Goal: Task Accomplishment & Management: Manage account settings

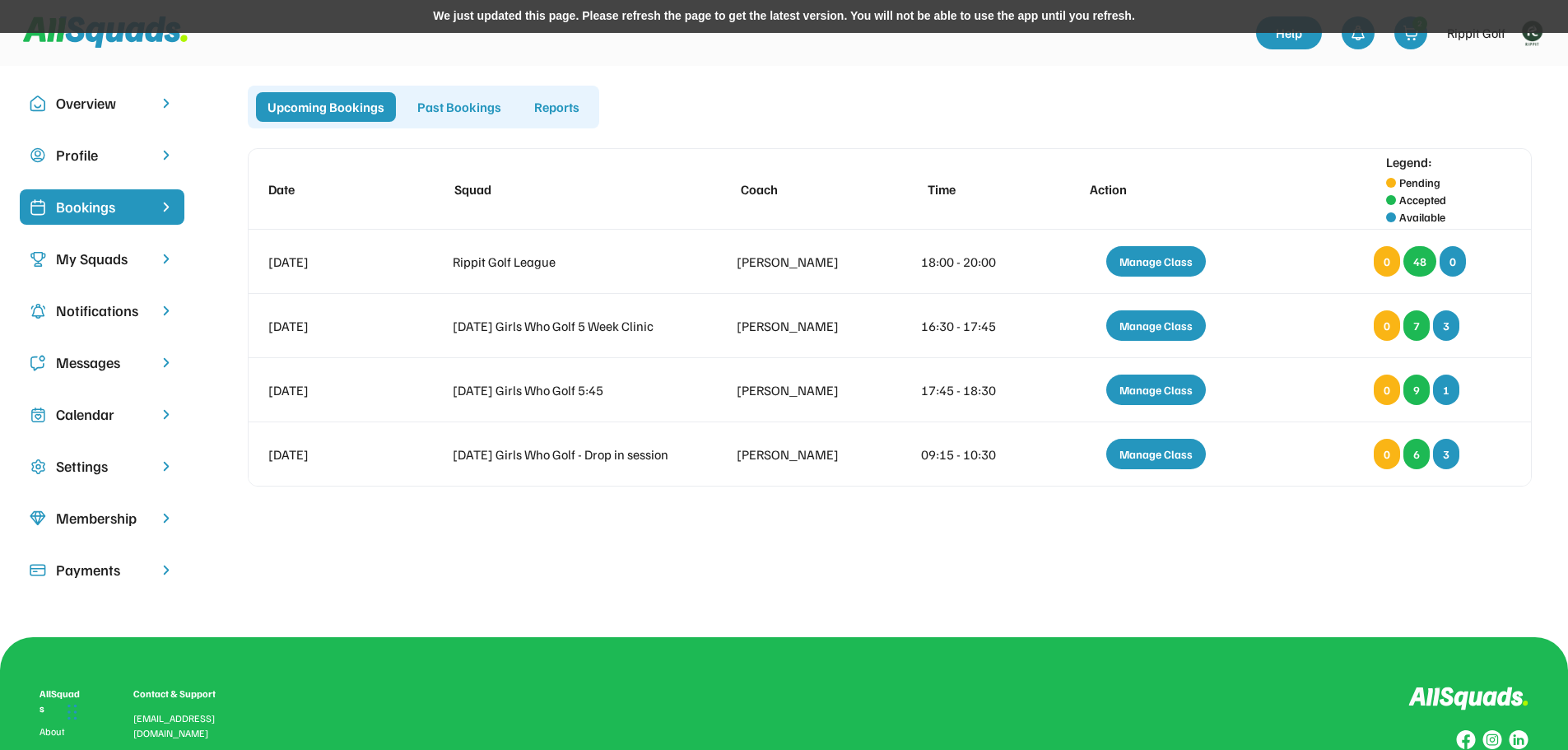
click at [85, 405] on div "Calendar" at bounding box center [102, 415] width 92 height 22
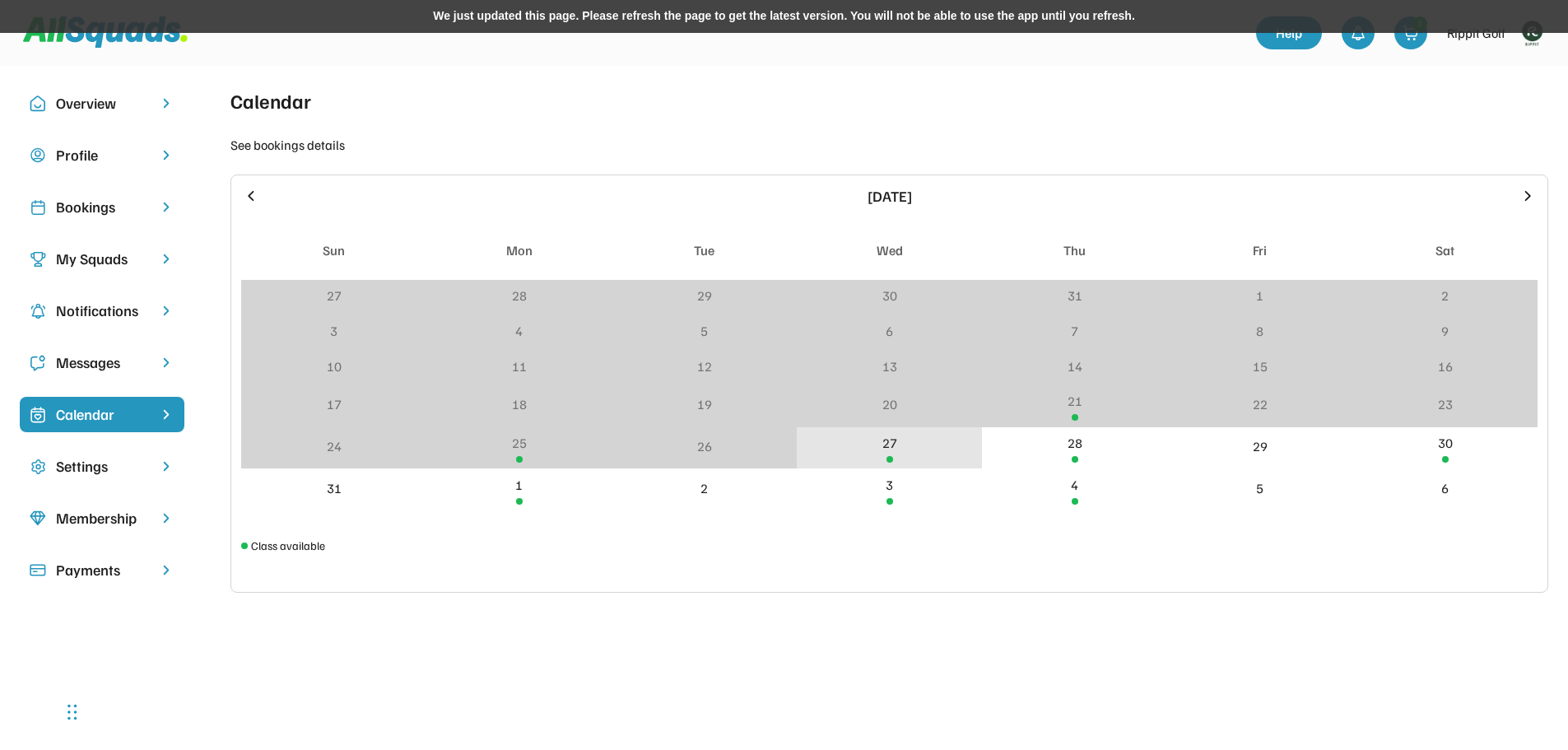
click at [856, 447] on div "27" at bounding box center [889, 448] width 185 height 42
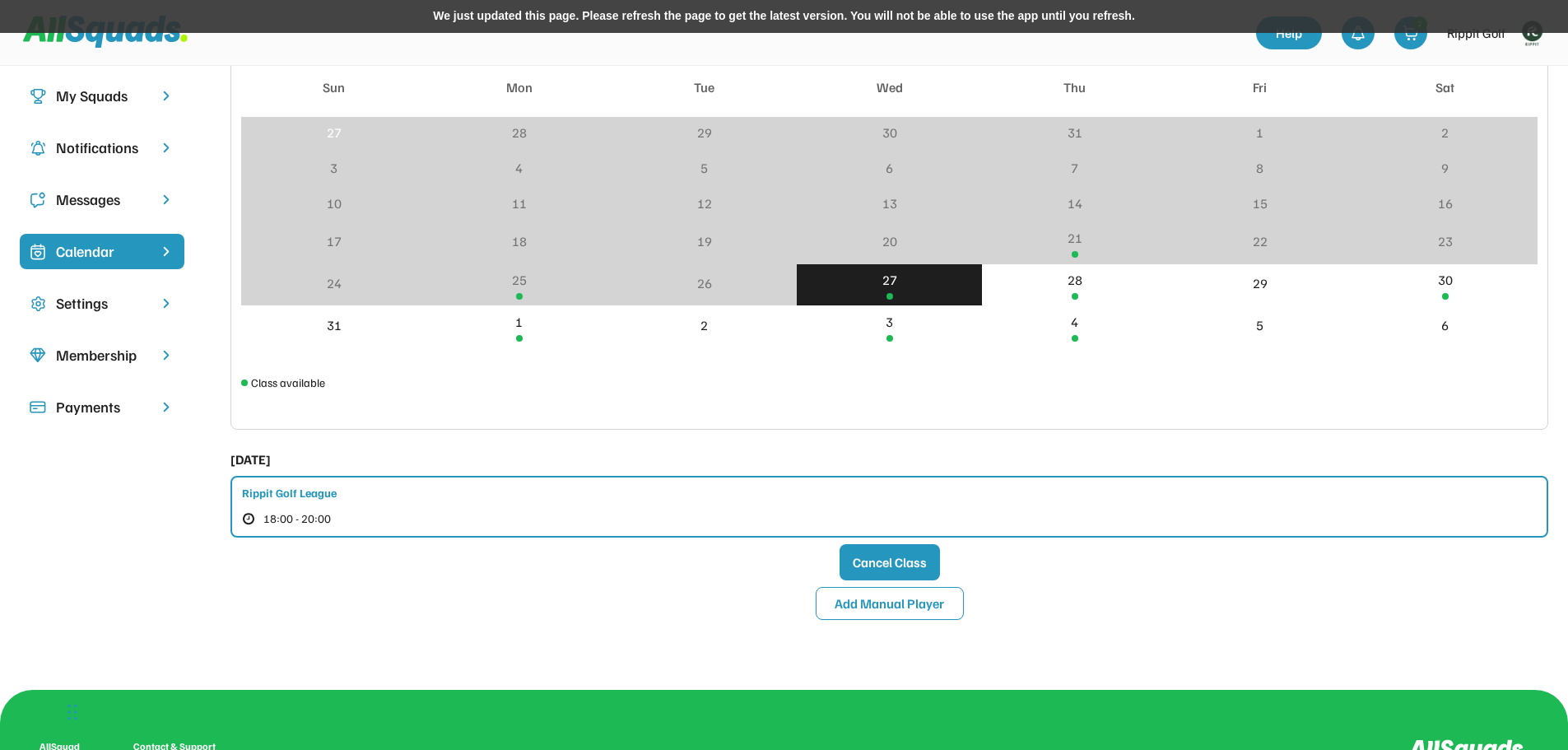
scroll to position [165, 0]
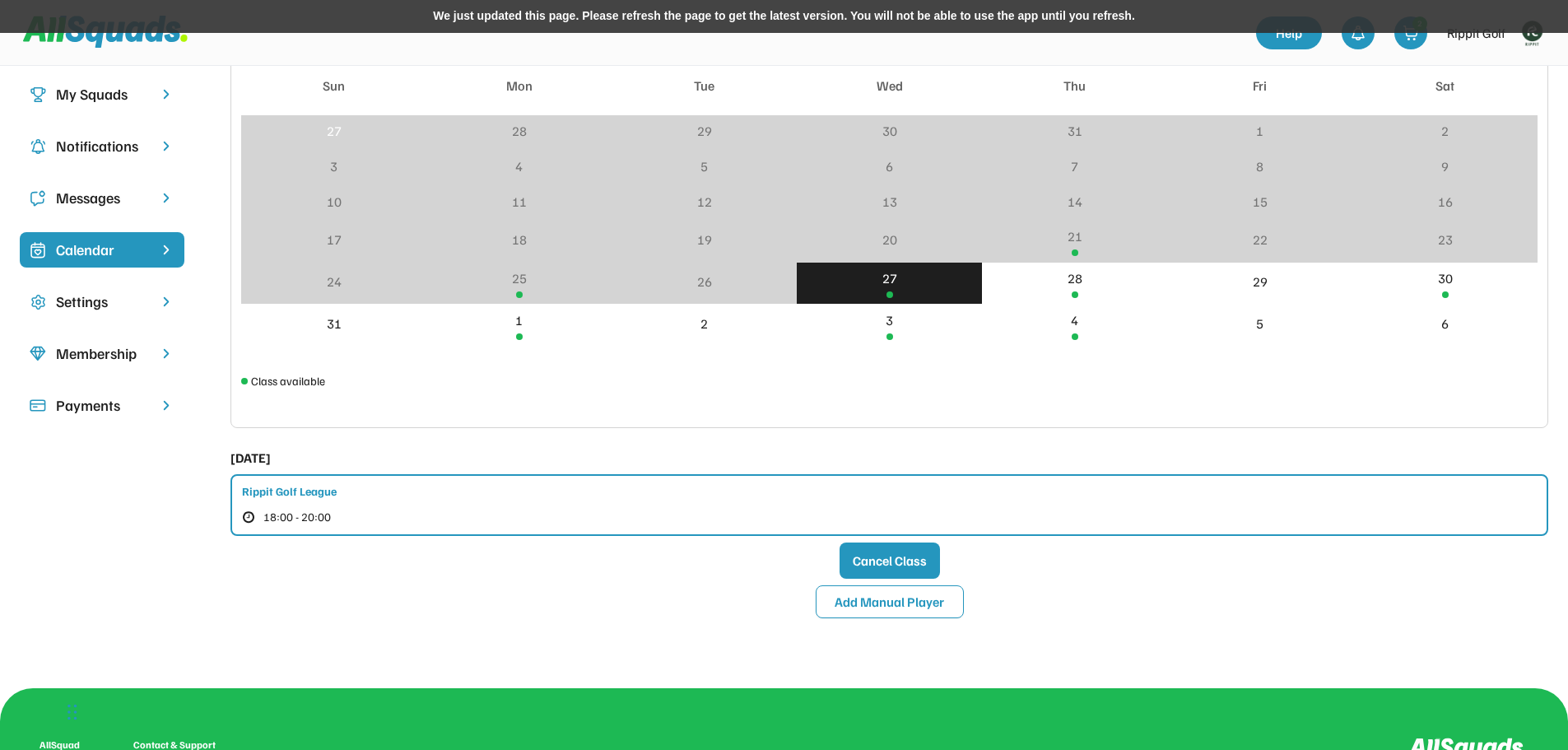
click at [303, 493] on div "Rippit Golf League" at bounding box center [288, 491] width 95 height 17
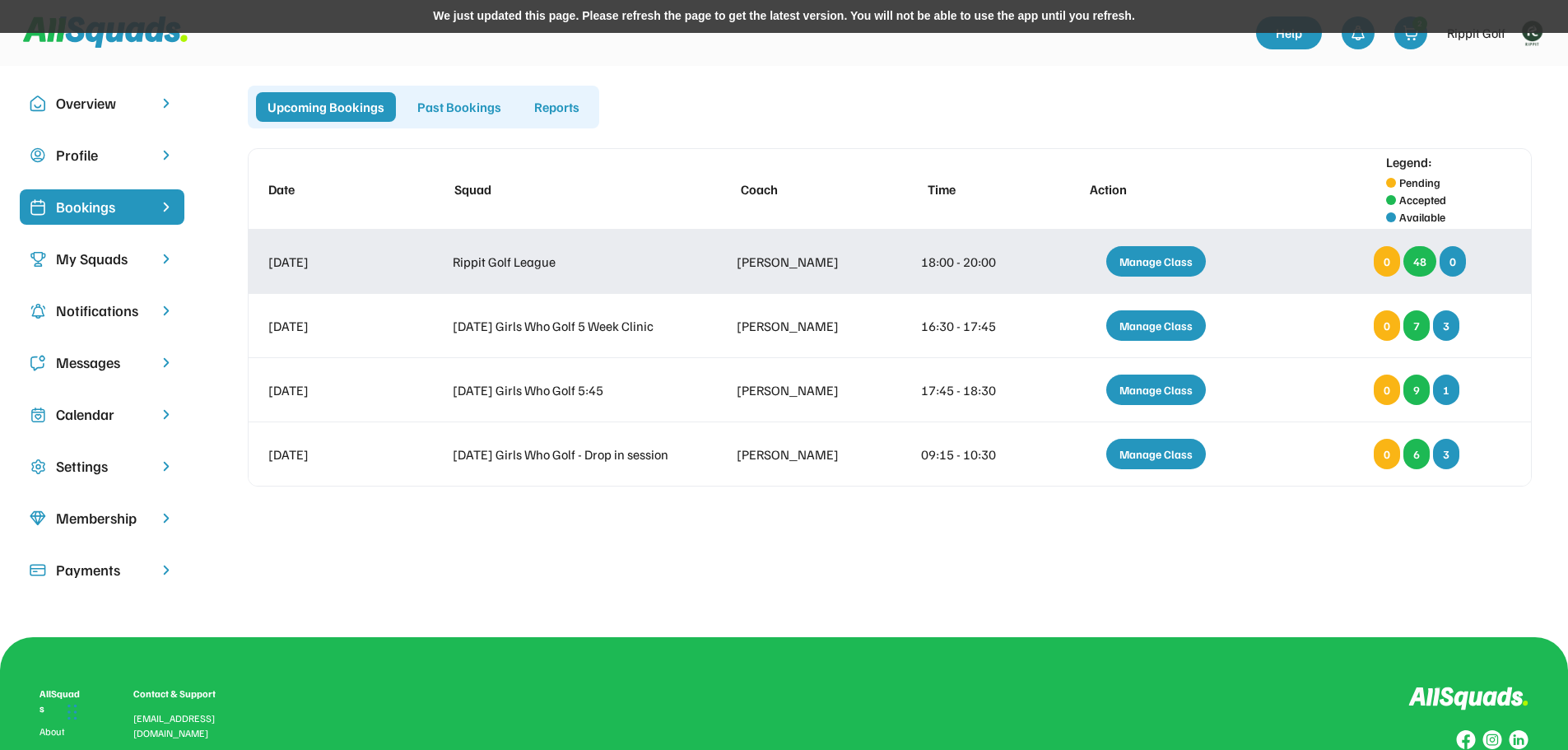
click at [1125, 247] on div "Manage Class" at bounding box center [1156, 261] width 99 height 31
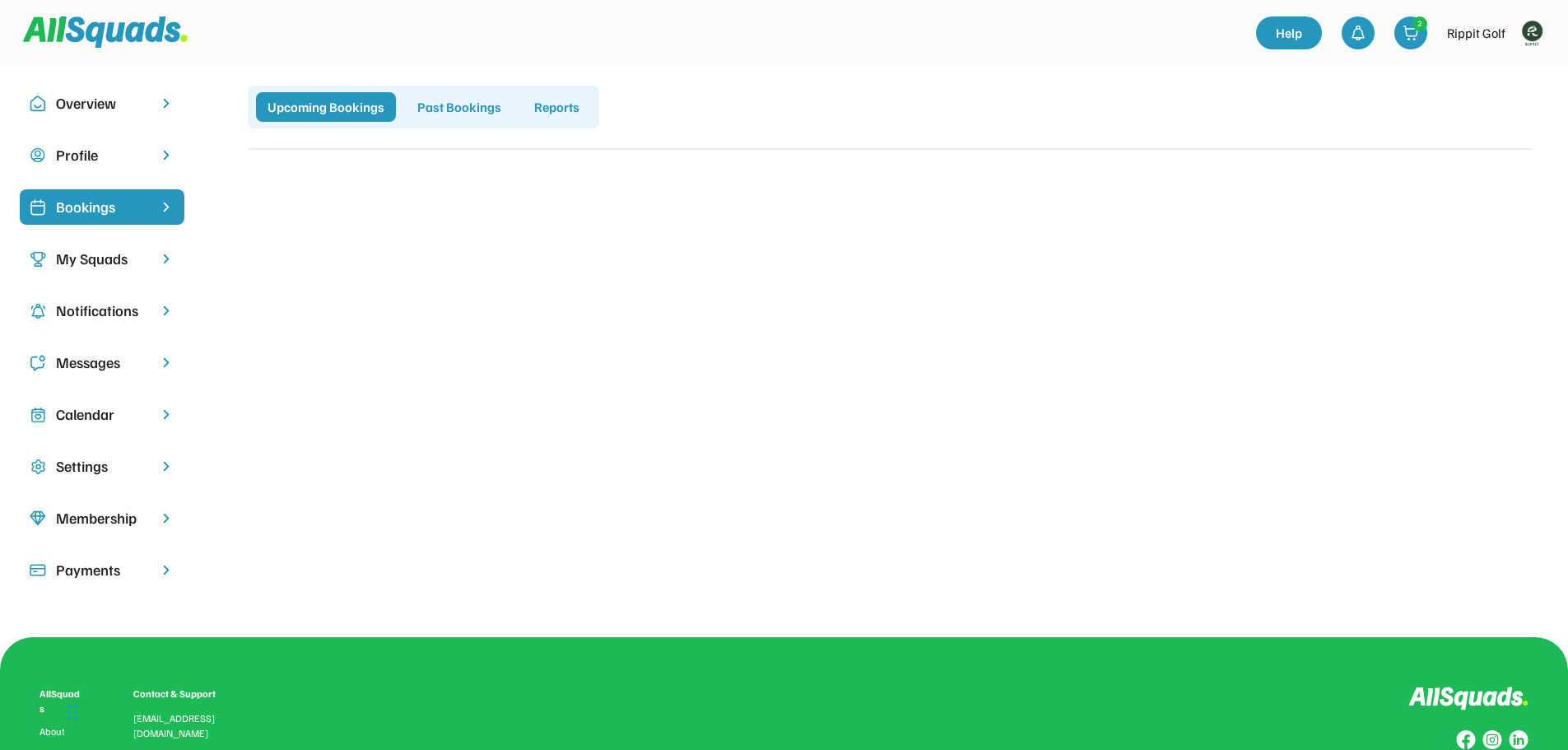
click at [104, 410] on div "Calendar" at bounding box center [102, 415] width 92 height 22
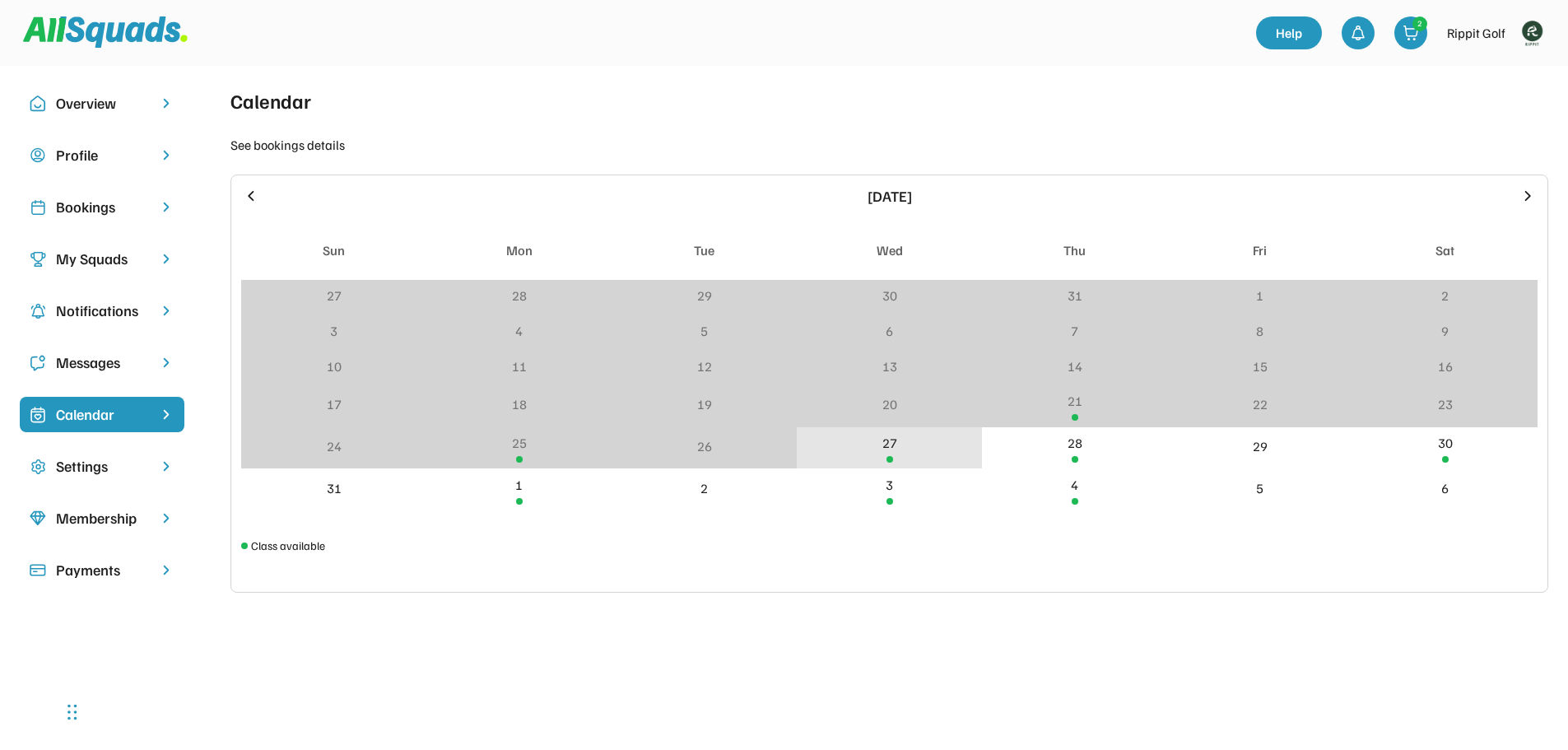
click at [890, 463] on div "27" at bounding box center [889, 448] width 185 height 42
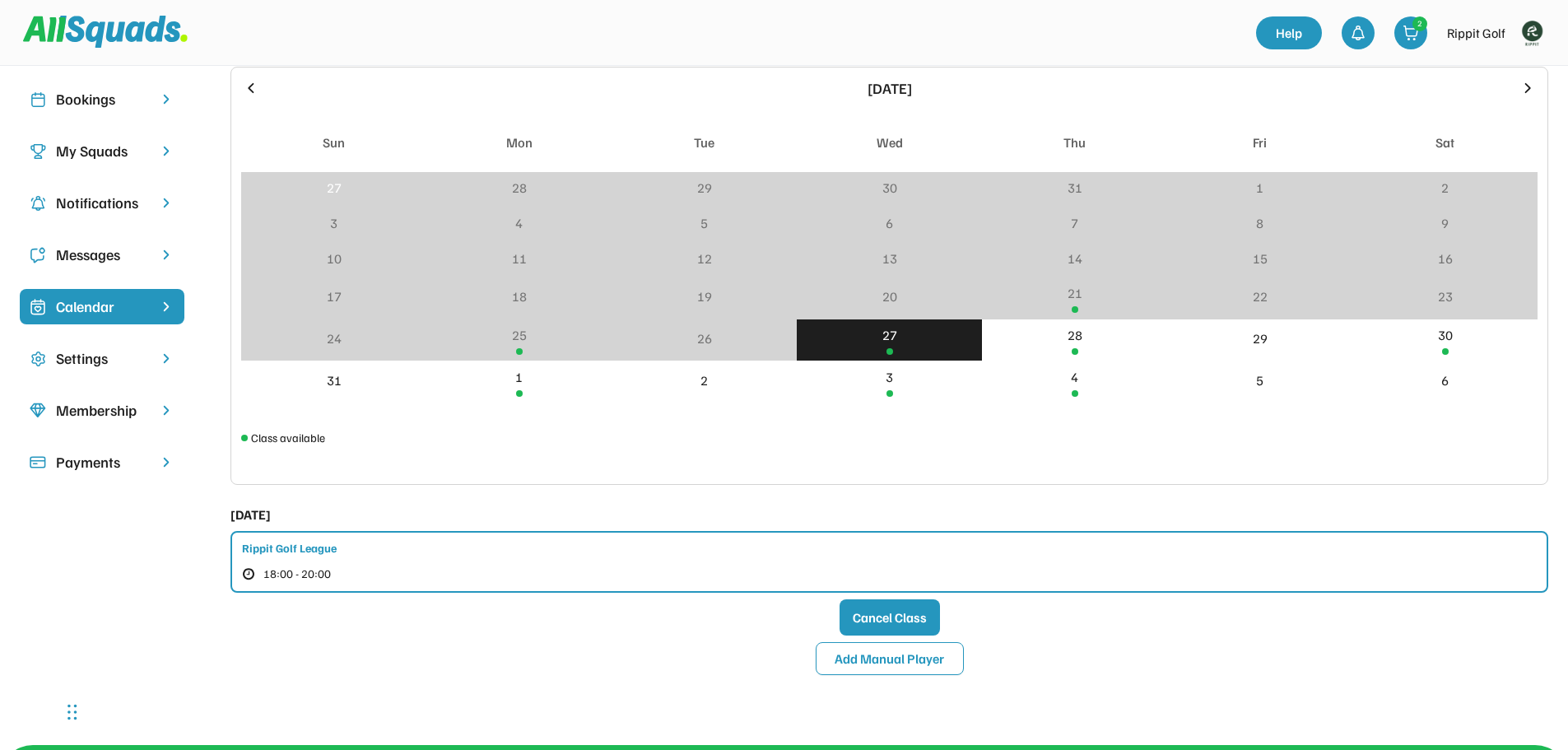
scroll to position [247, 0]
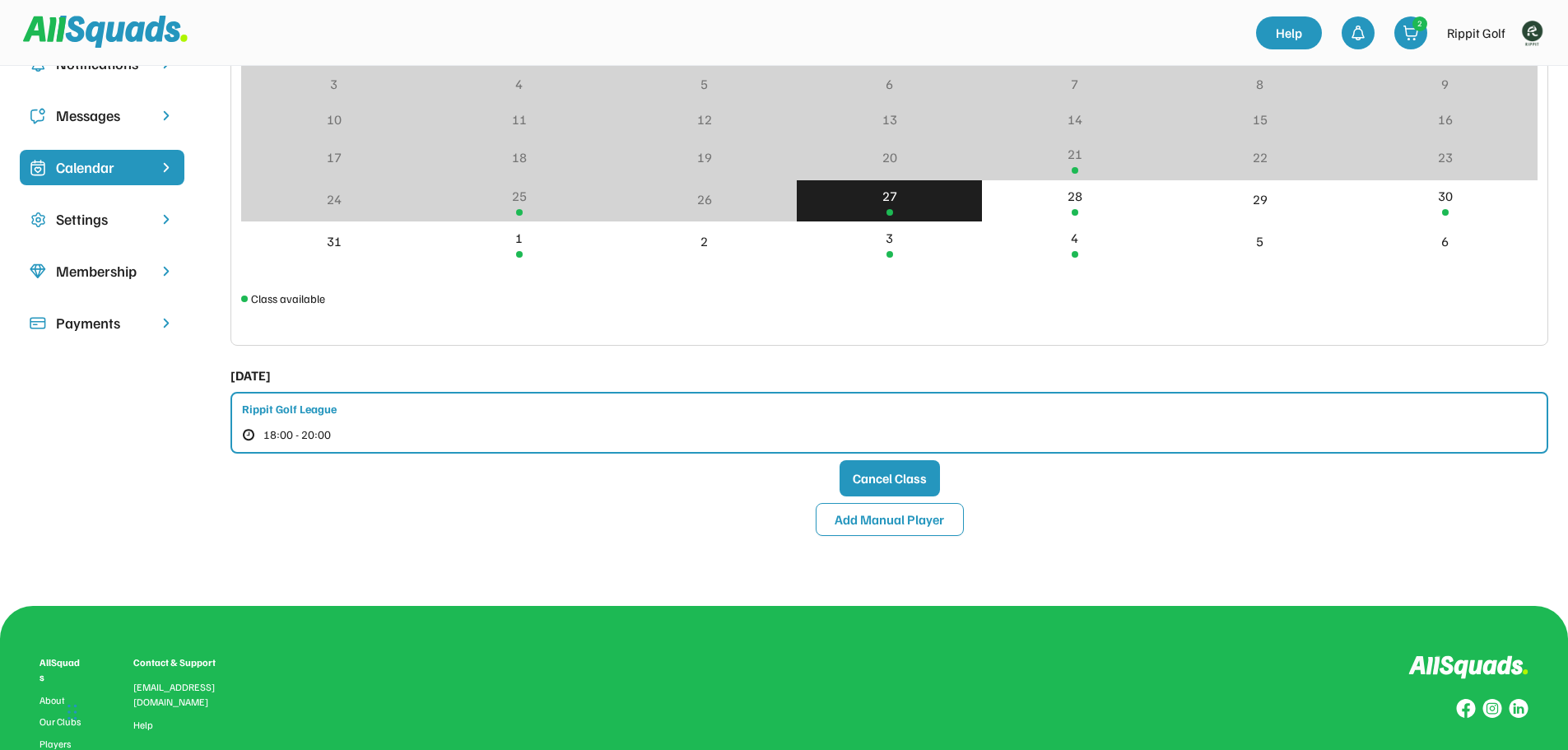
click at [290, 416] on div "Rippit Golf League" at bounding box center [288, 408] width 95 height 17
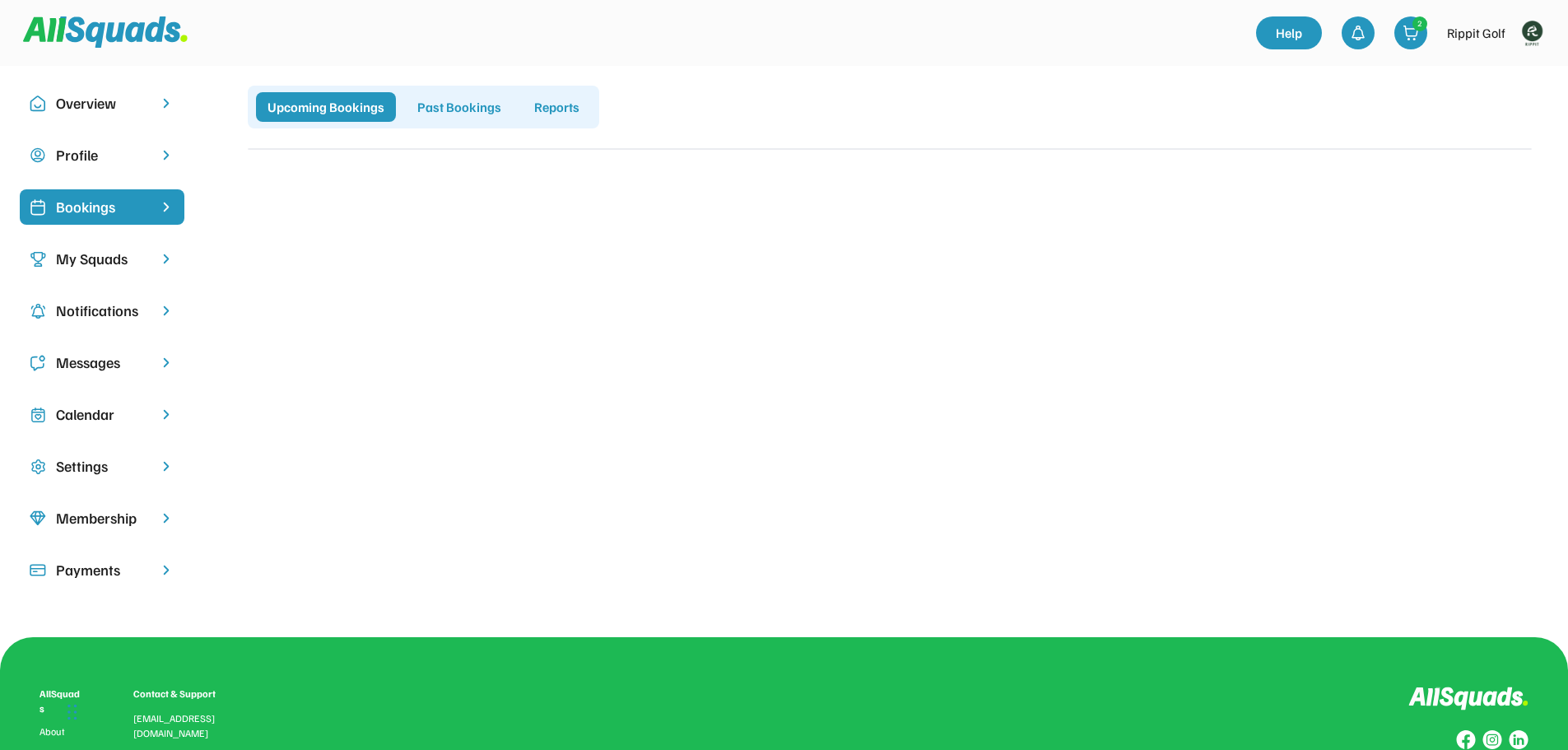
click at [86, 260] on div "My Squads" at bounding box center [102, 259] width 92 height 22
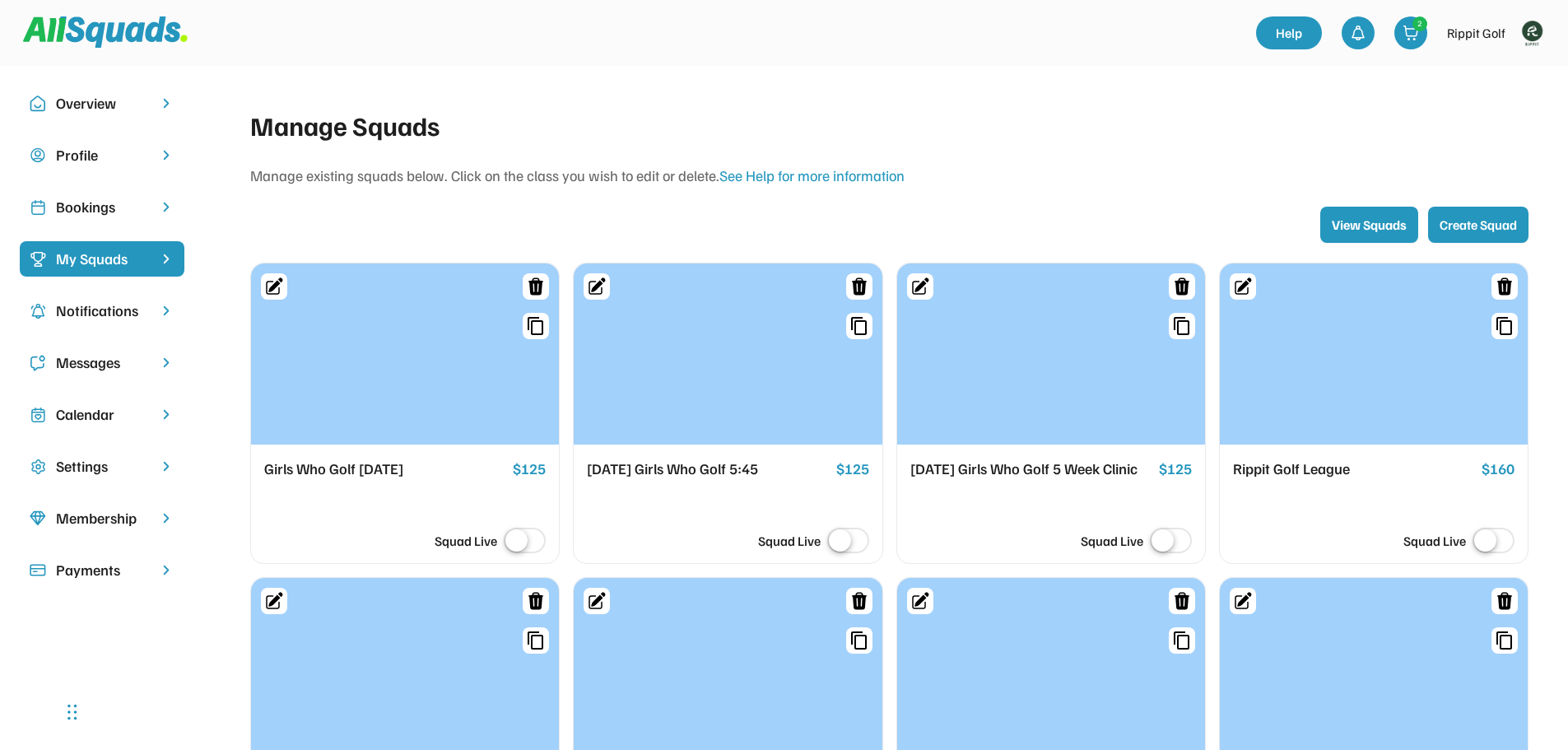
click at [85, 208] on div "Bookings" at bounding box center [102, 207] width 92 height 22
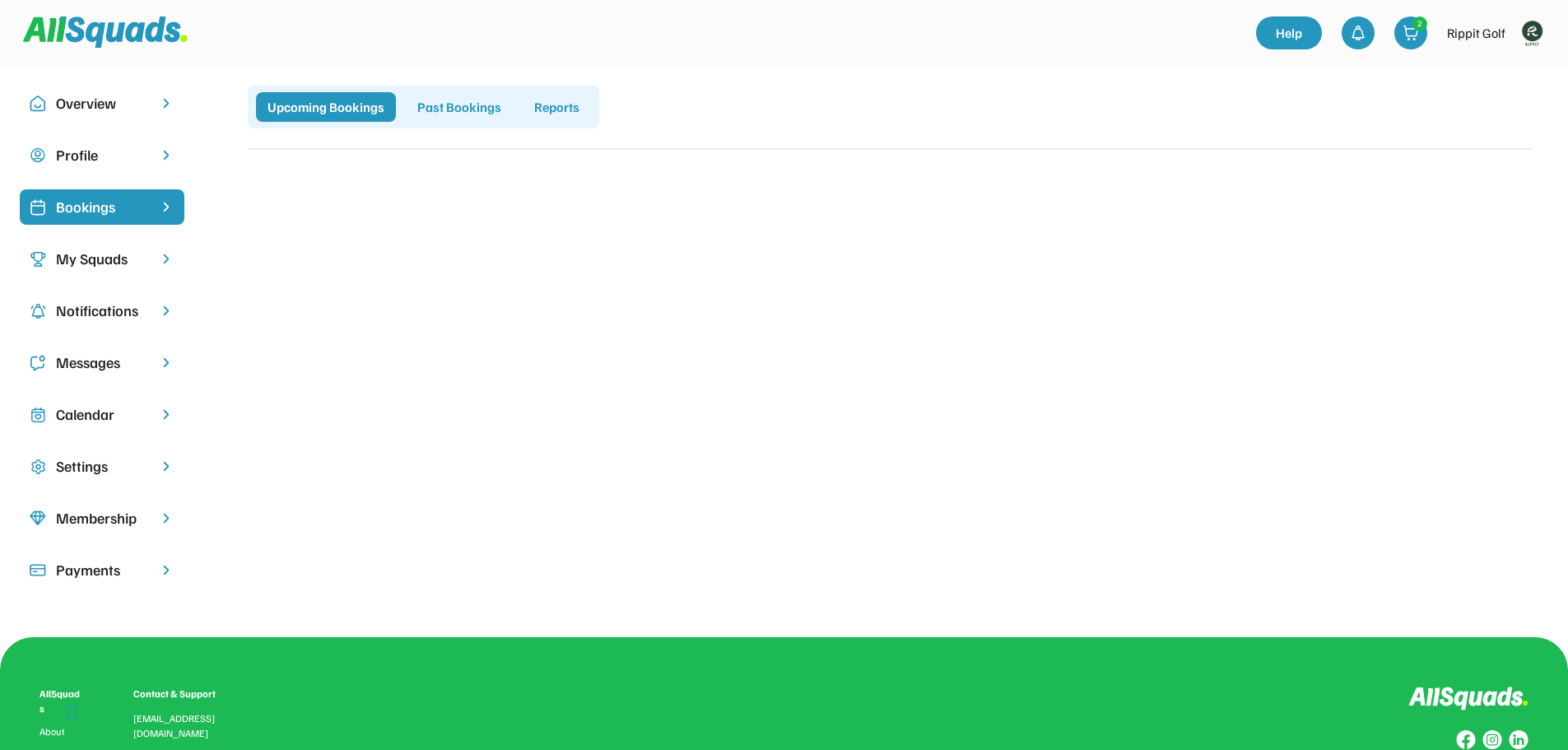
click at [1521, 22] on img at bounding box center [1531, 33] width 33 height 33
click at [1508, 71] on link "Profile" at bounding box center [1510, 72] width 97 height 33
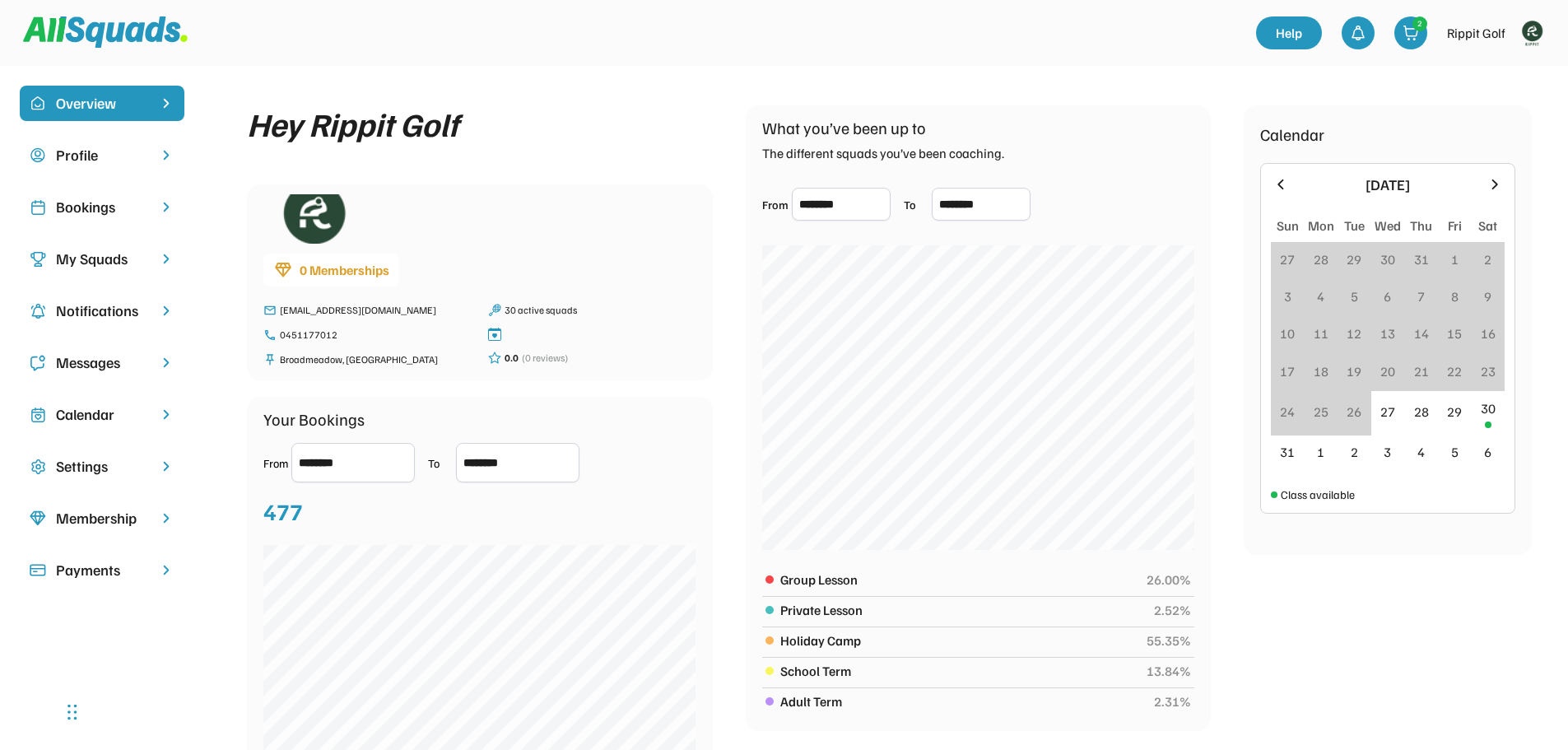
click at [112, 200] on div "Bookings" at bounding box center [102, 207] width 165 height 36
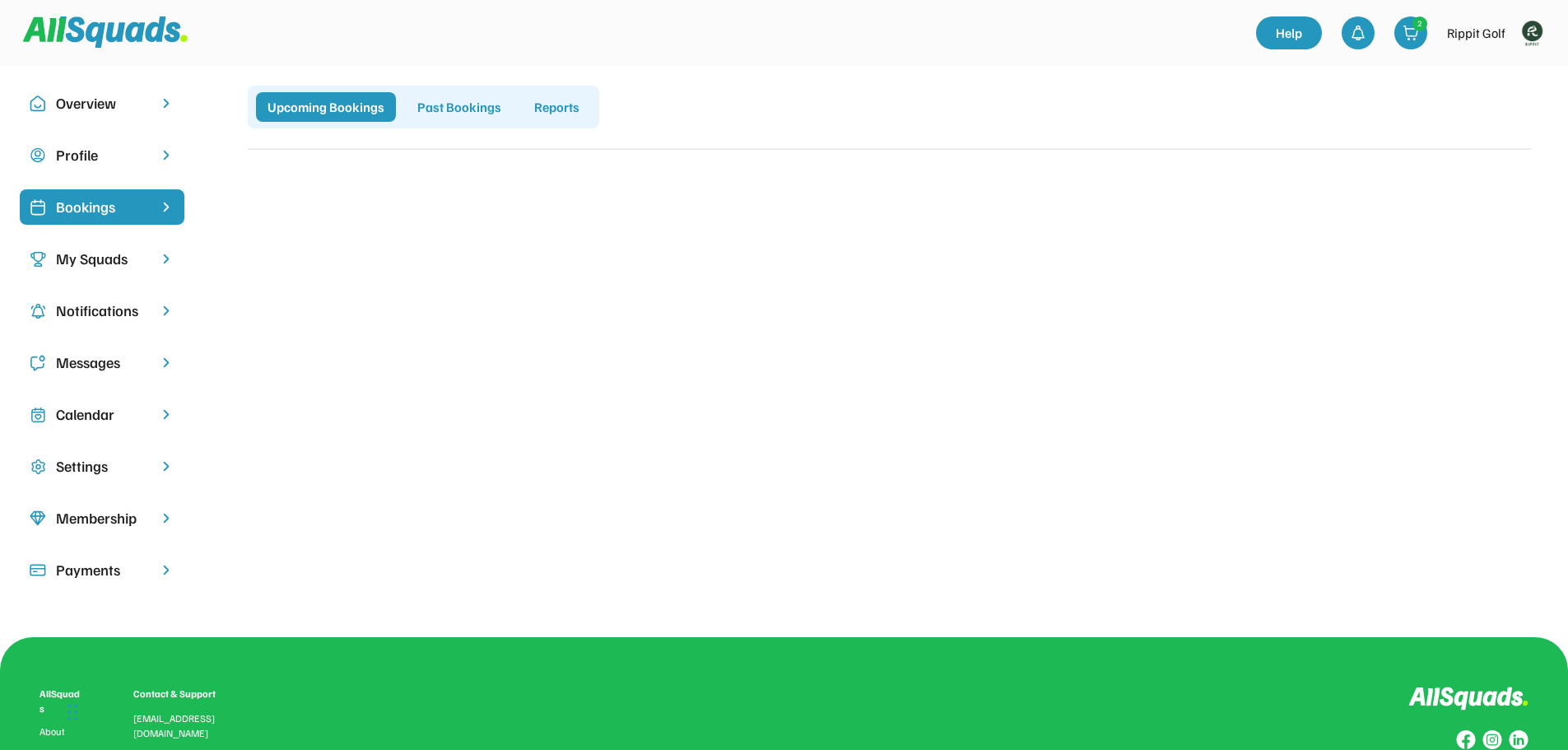
click at [112, 203] on div "Bookings" at bounding box center [102, 207] width 92 height 22
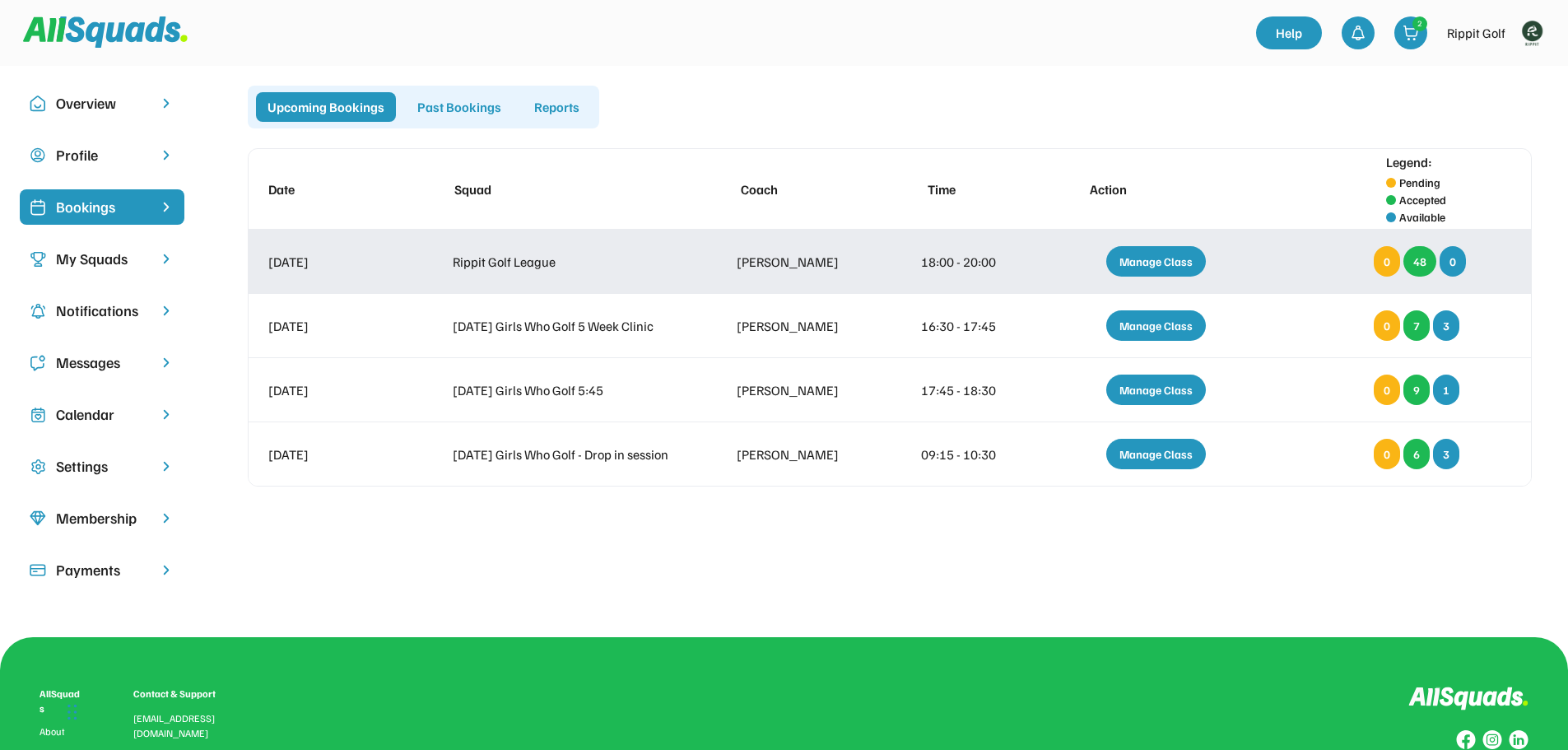
click at [1139, 276] on div "Manage Class" at bounding box center [1156, 261] width 99 height 31
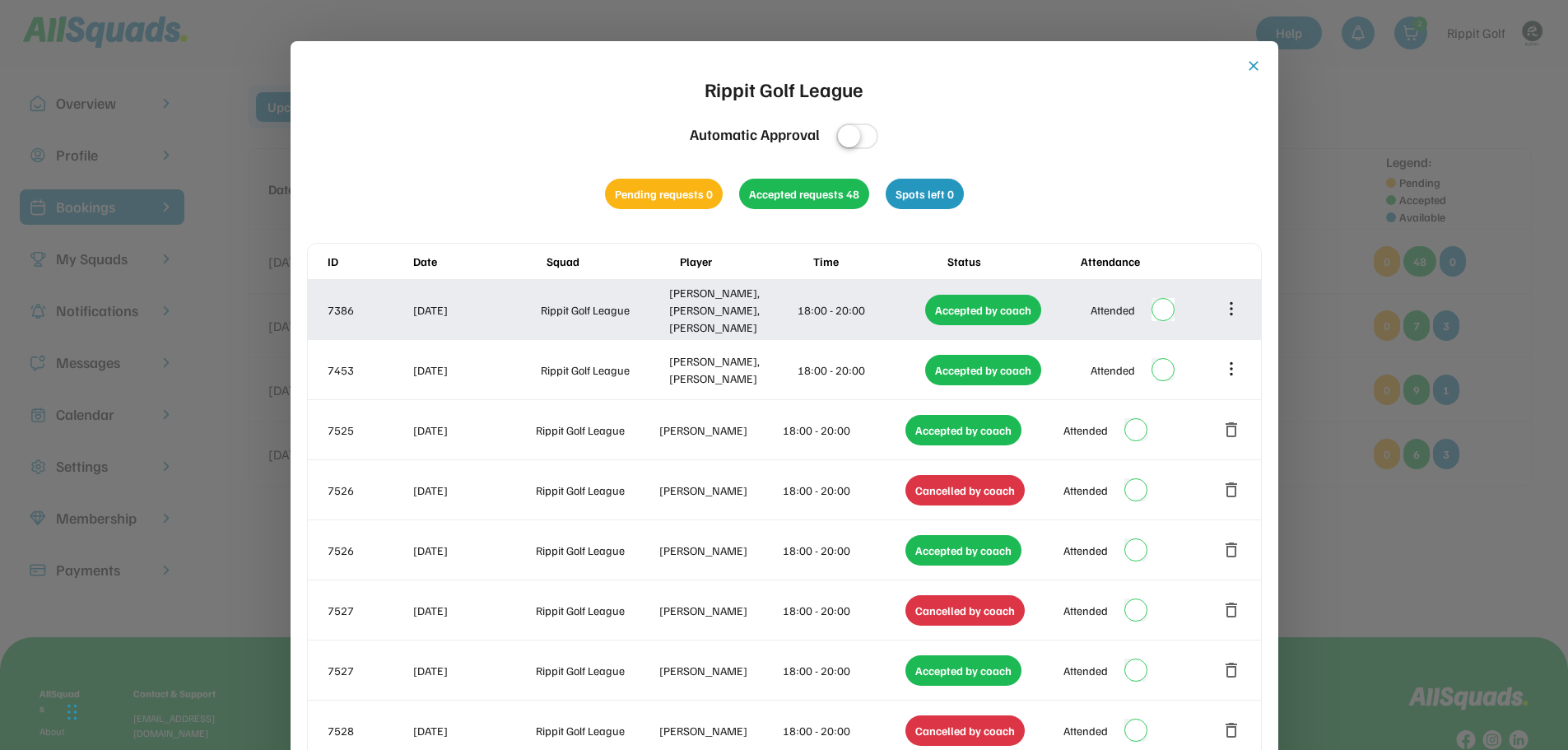
click at [679, 319] on div "[PERSON_NAME], [PERSON_NAME], [PERSON_NAME]" at bounding box center [732, 309] width 125 height 51
click at [872, 322] on div "7386 [DATE] Rippit Golf League [PERSON_NAME], [PERSON_NAME], [PERSON_NAME] 18:0…" at bounding box center [784, 309] width 953 height 59
click at [1224, 304] on icon at bounding box center [1231, 308] width 18 height 18
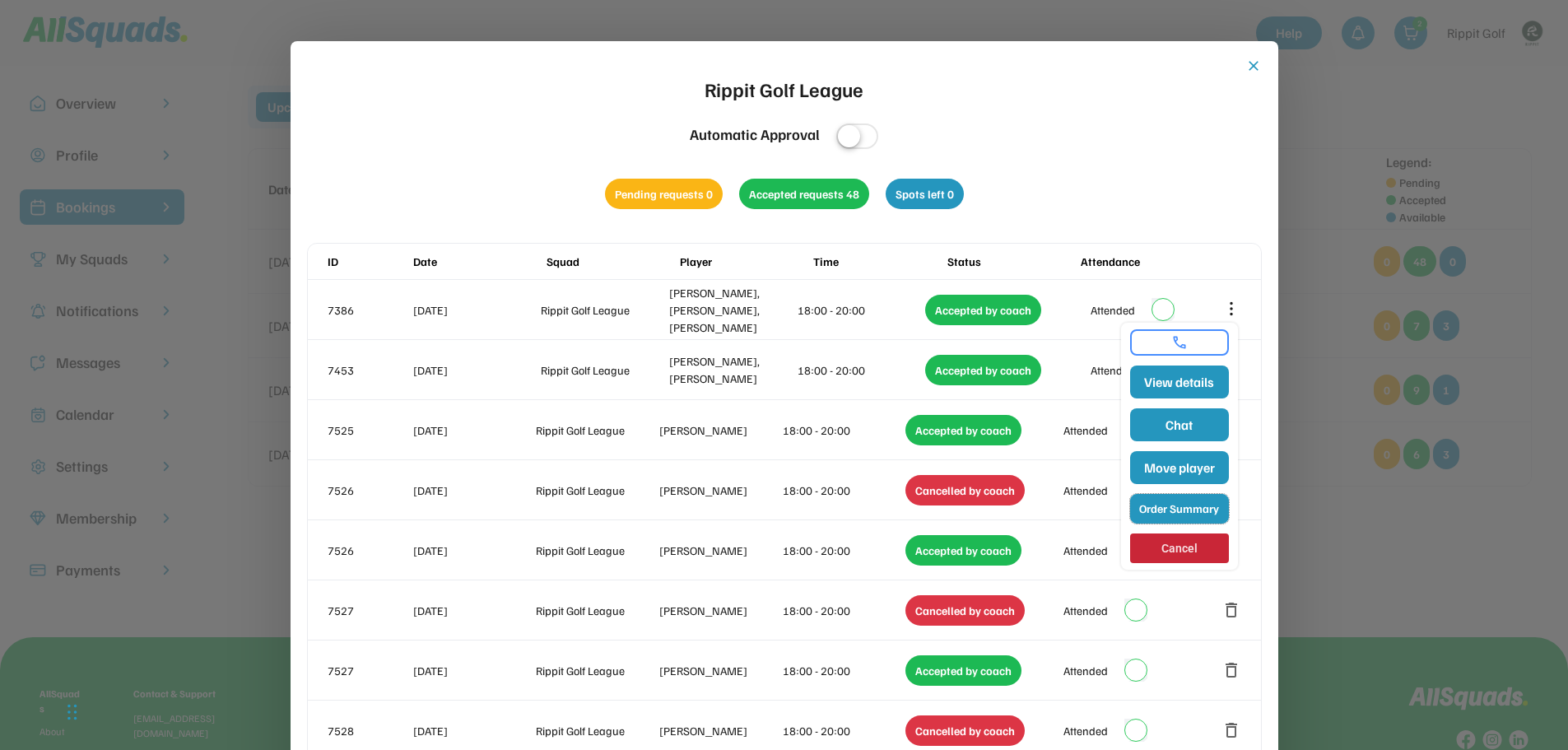
click at [1193, 510] on button "Order Summary" at bounding box center [1180, 509] width 99 height 30
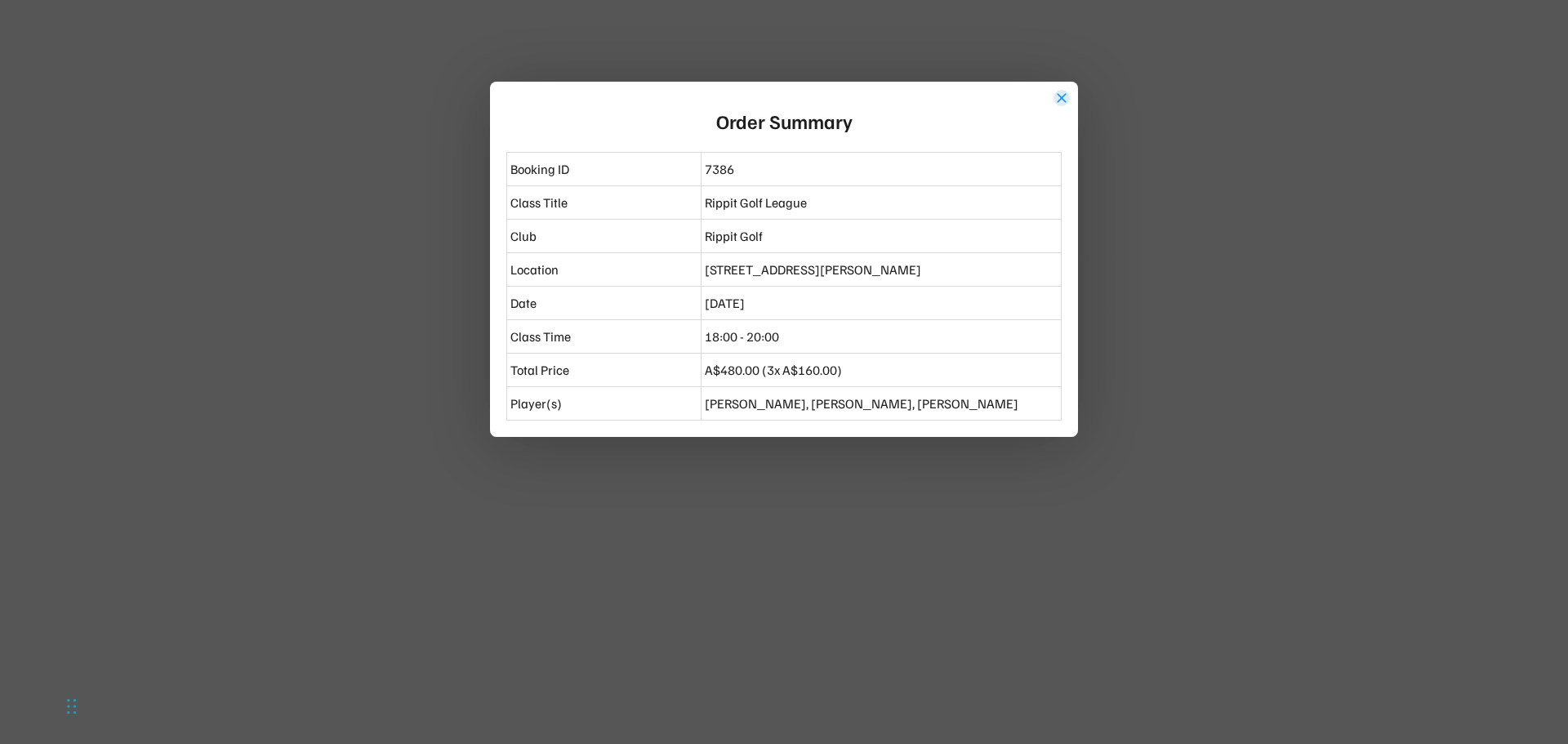
click at [1064, 91] on button "close" at bounding box center [1062, 98] width 17 height 17
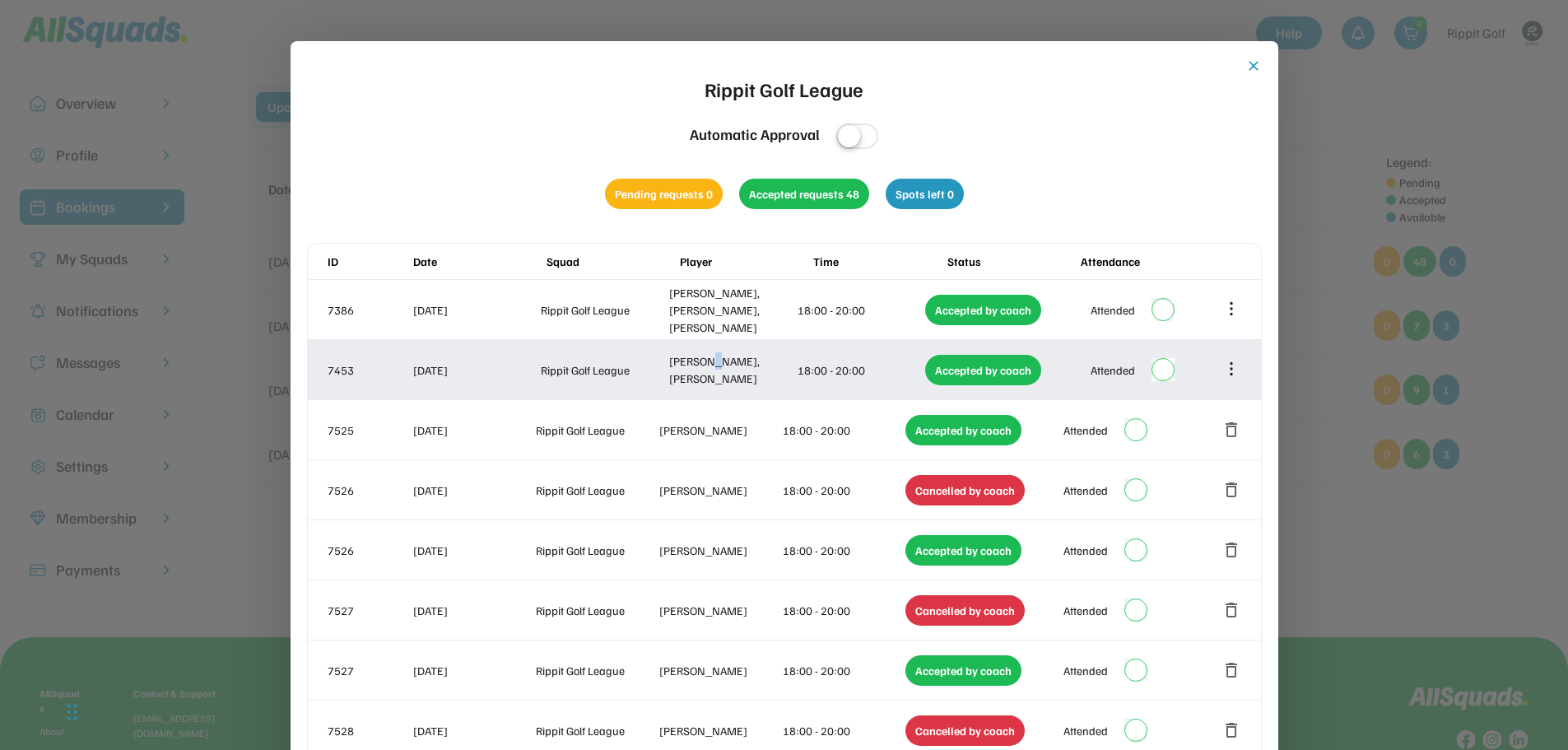
click at [710, 364] on div "[PERSON_NAME], [PERSON_NAME]" at bounding box center [732, 369] width 125 height 35
click at [1234, 375] on icon at bounding box center [1231, 368] width 18 height 18
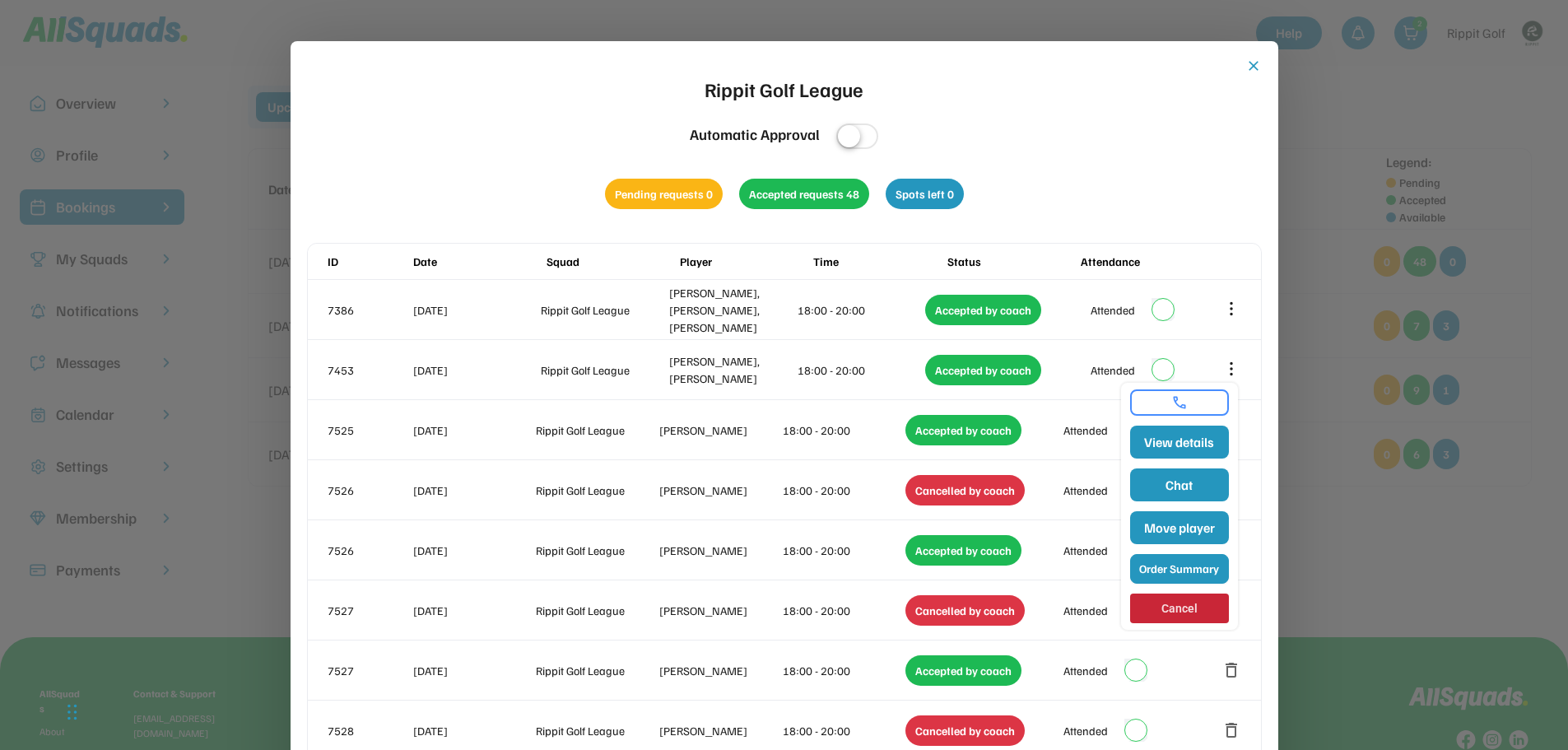
click at [1170, 570] on button "Order Summary" at bounding box center [1180, 569] width 99 height 30
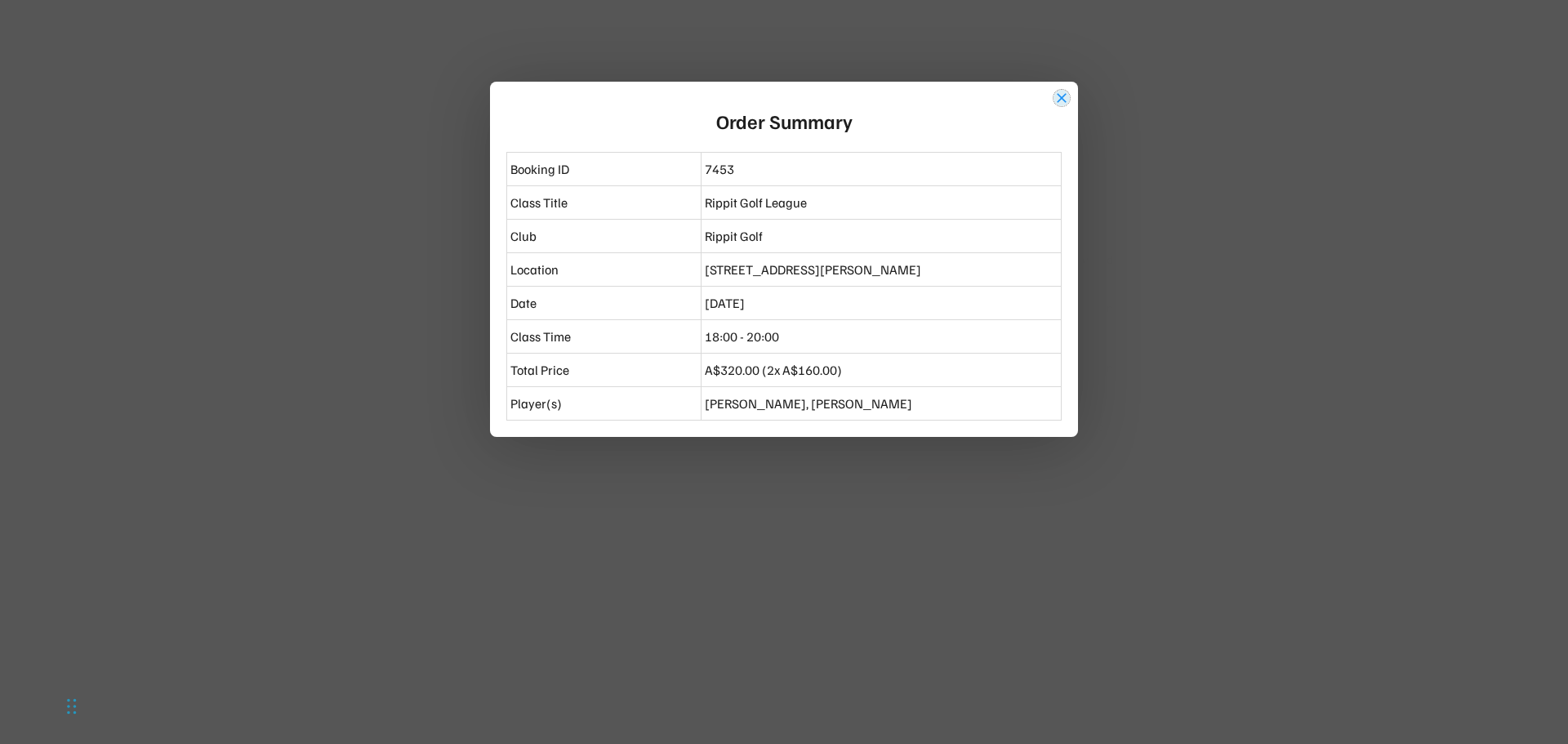
click at [1064, 105] on button "close" at bounding box center [1062, 98] width 17 height 17
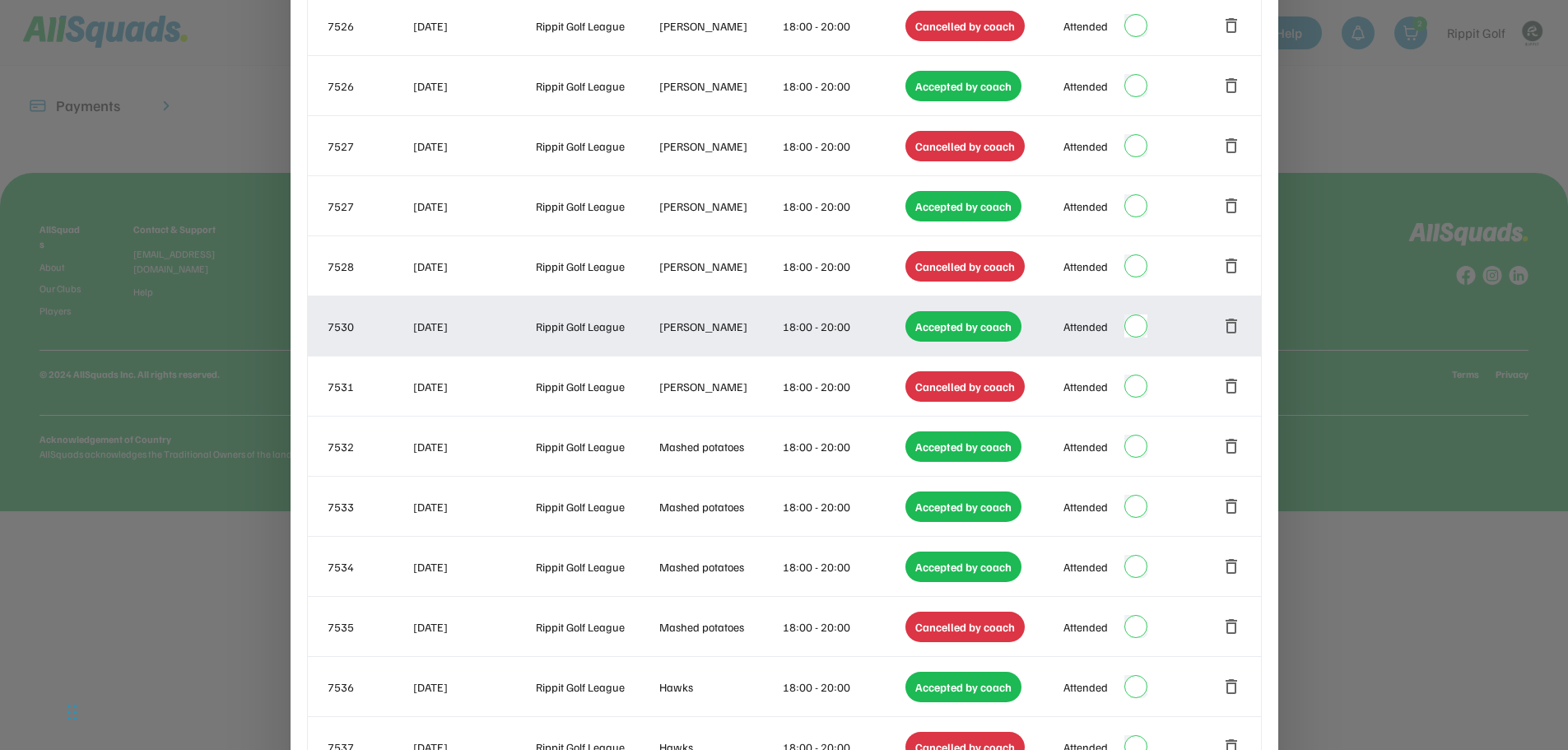
scroll to position [494, 0]
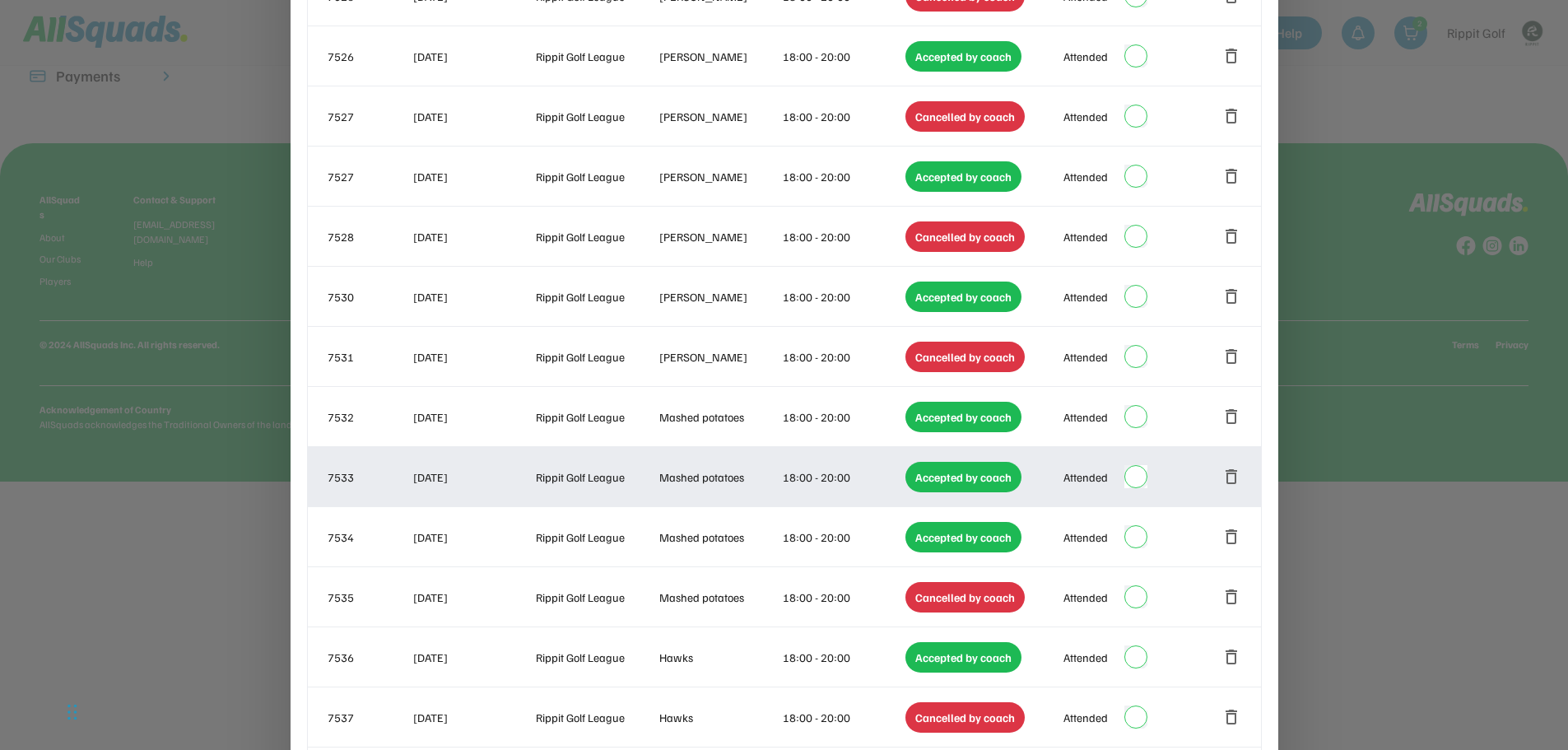
click at [732, 451] on div "7533 [DATE] Rippit Golf League Mashed potatoes 18:00 - 20:00 Accepted by coach …" at bounding box center [784, 476] width 953 height 59
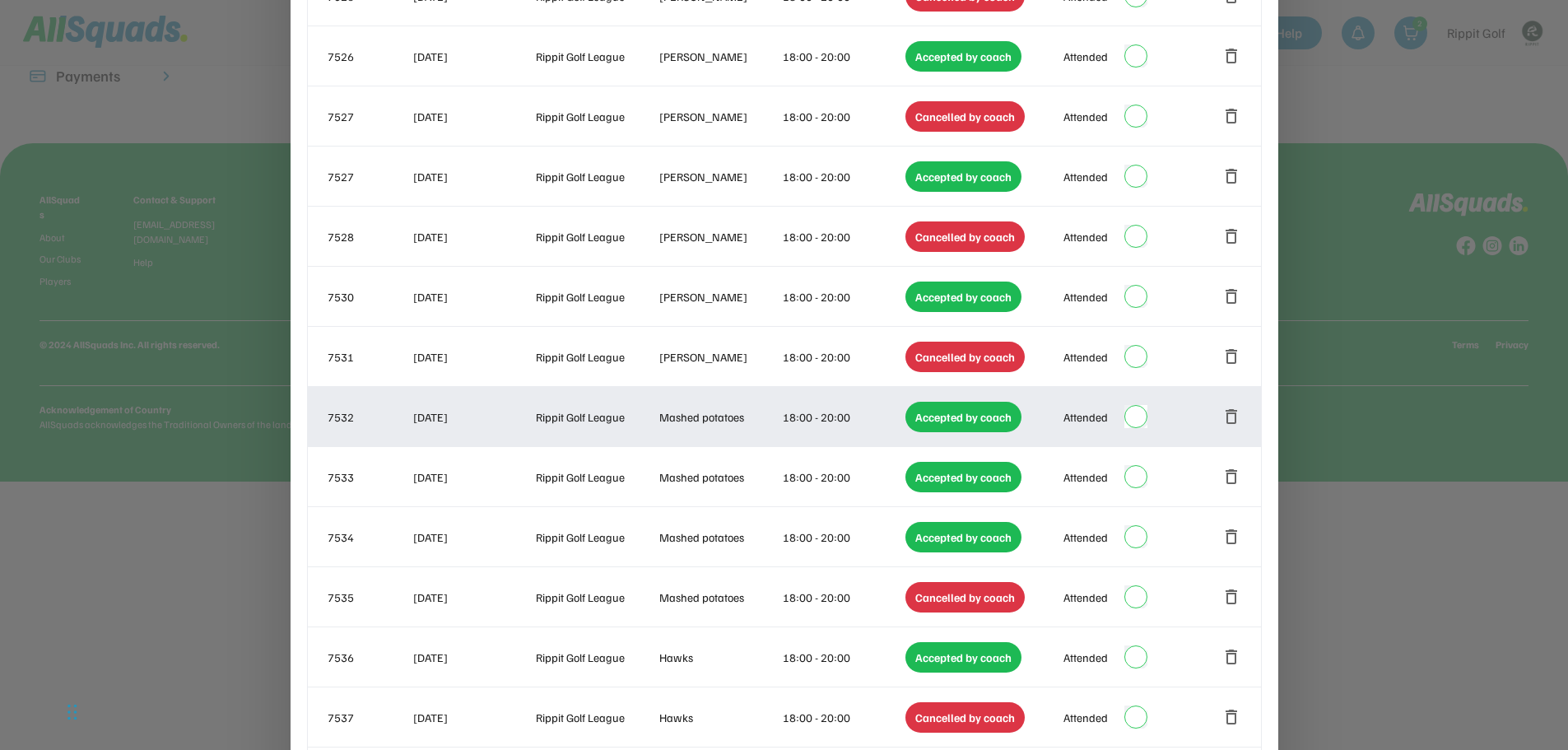
click at [689, 409] on div "Mashed potatoes" at bounding box center [719, 417] width 120 height 17
click at [794, 434] on div "7532 [DATE] Rippit Golf League Mashed potatoes 18:00 - 20:00 Accepted by coach …" at bounding box center [784, 416] width 953 height 59
click at [1200, 408] on div "7532 [DATE] Rippit Golf League Mashed potatoes 18:00 - 20:00 Accepted by coach …" at bounding box center [784, 416] width 953 height 59
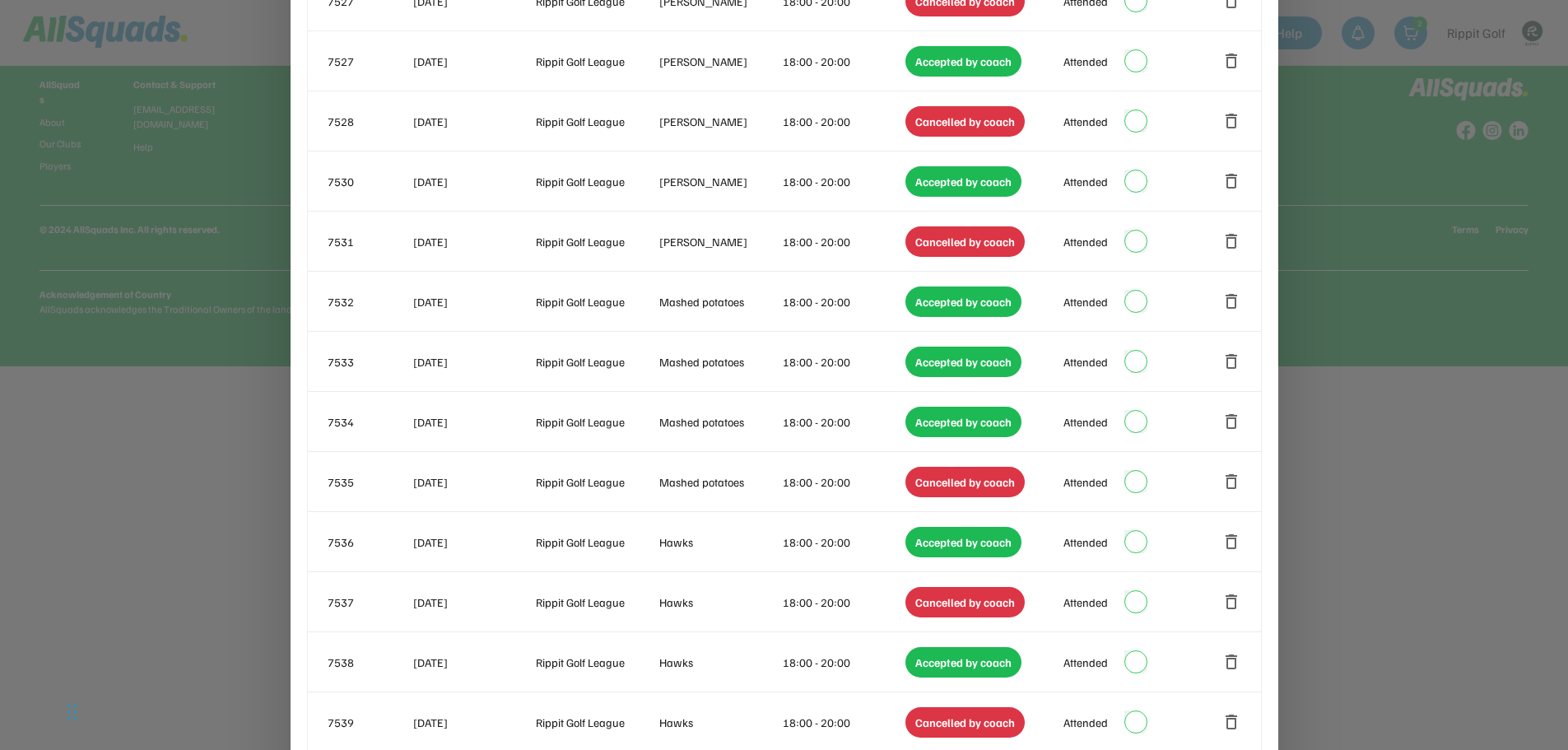
scroll to position [576, 0]
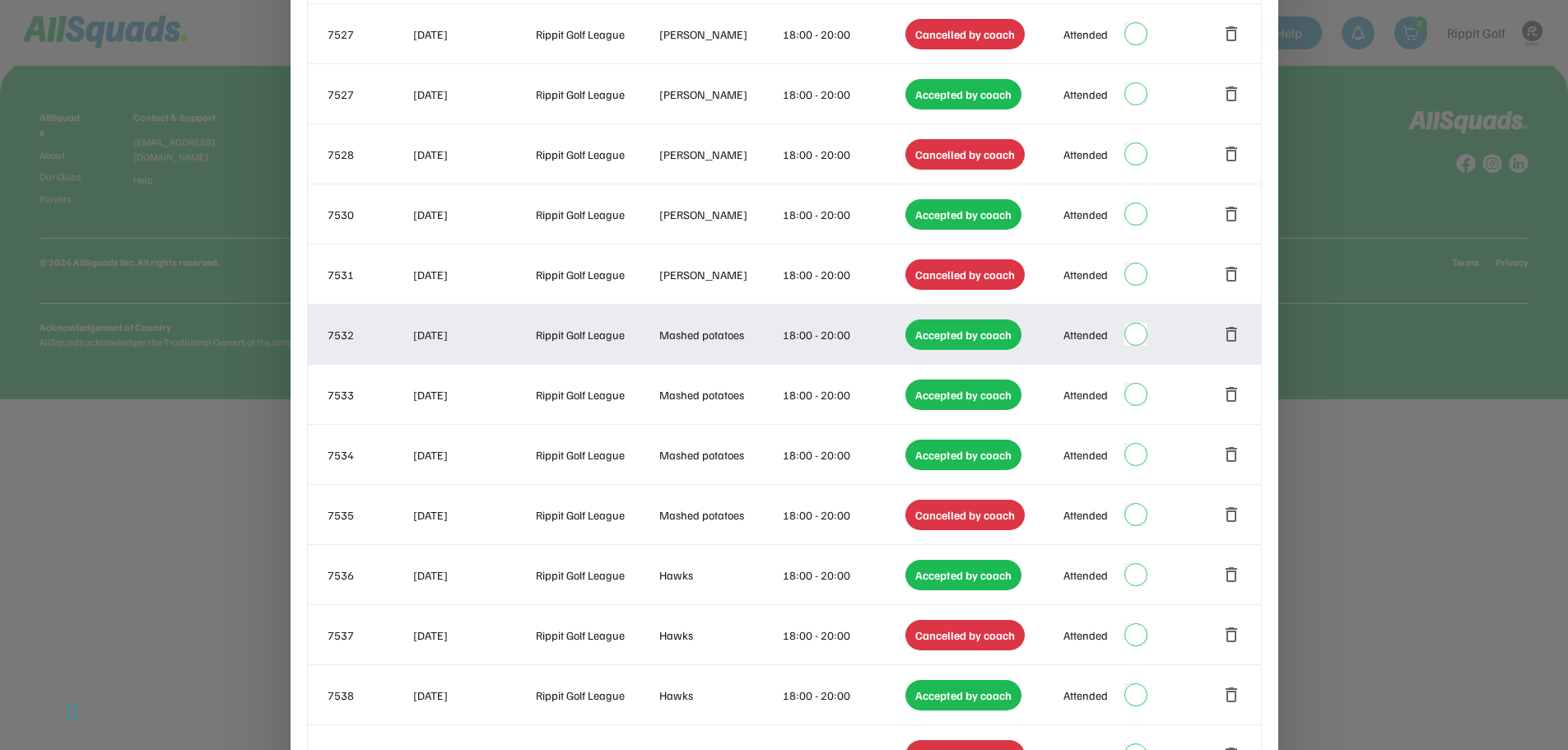
click at [792, 330] on div "18:00 - 20:00" at bounding box center [843, 334] width 120 height 17
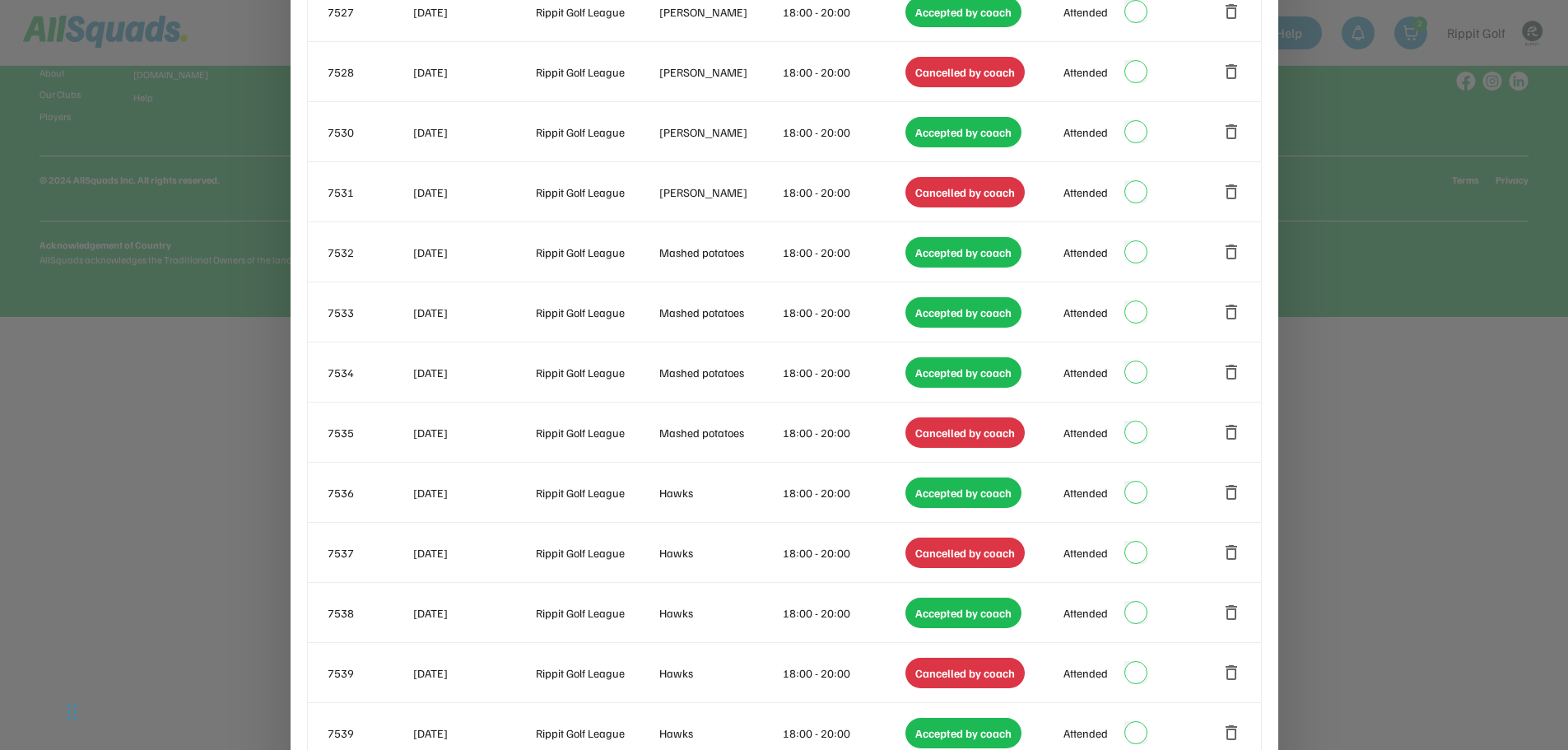
scroll to position [988, 0]
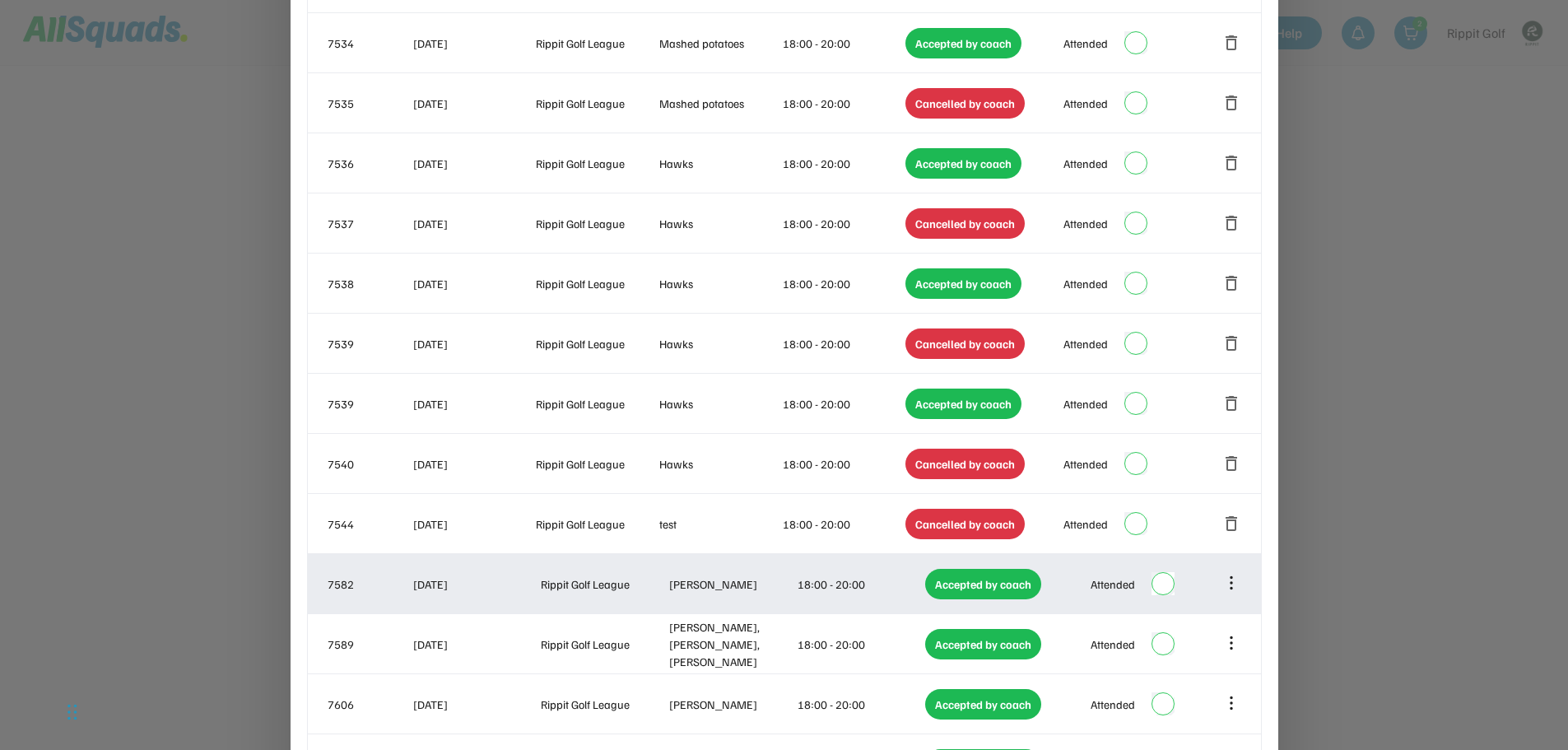
click at [1237, 592] on div at bounding box center [1231, 582] width 18 height 18
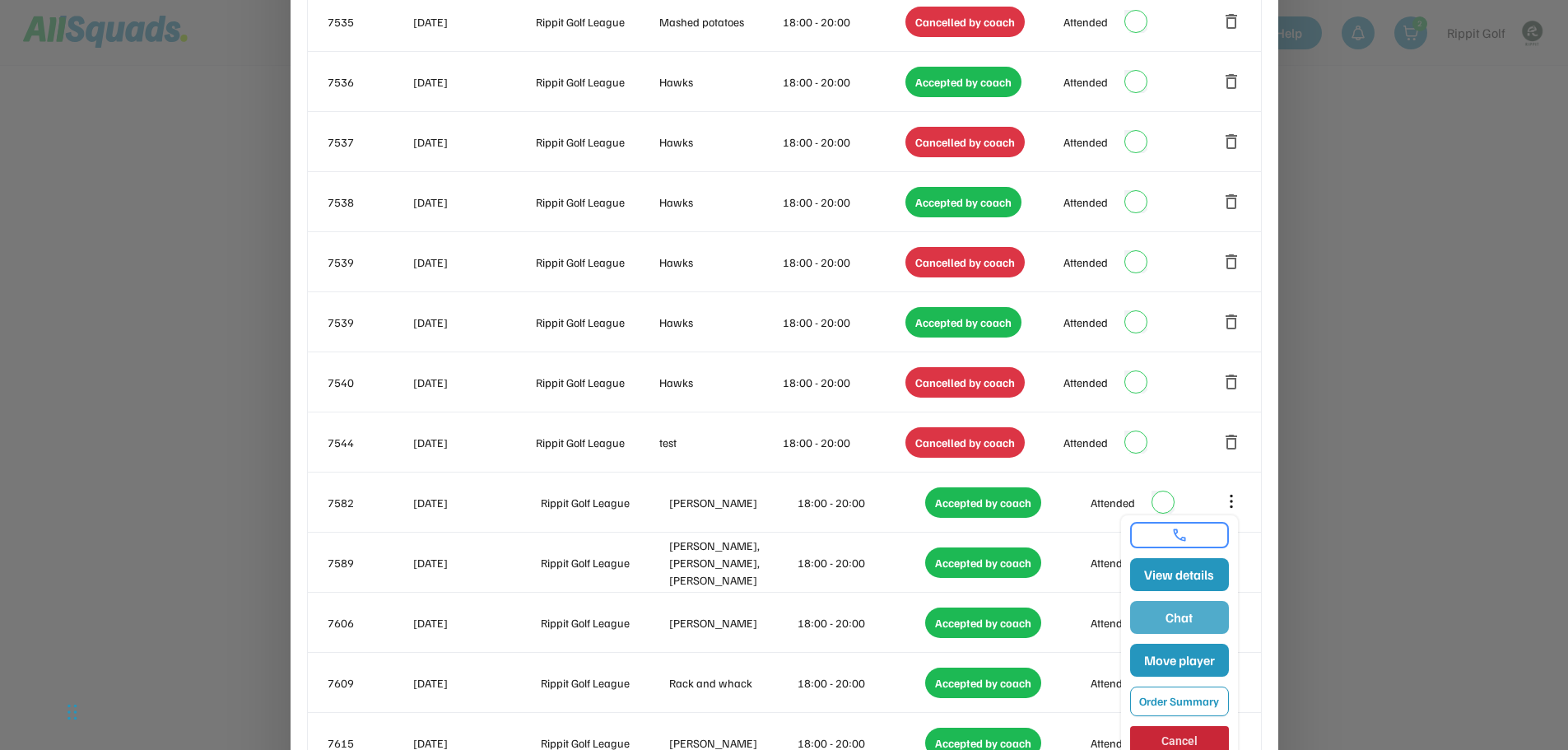
scroll to position [1070, 0]
click at [1187, 708] on button "Order Summary" at bounding box center [1180, 700] width 99 height 30
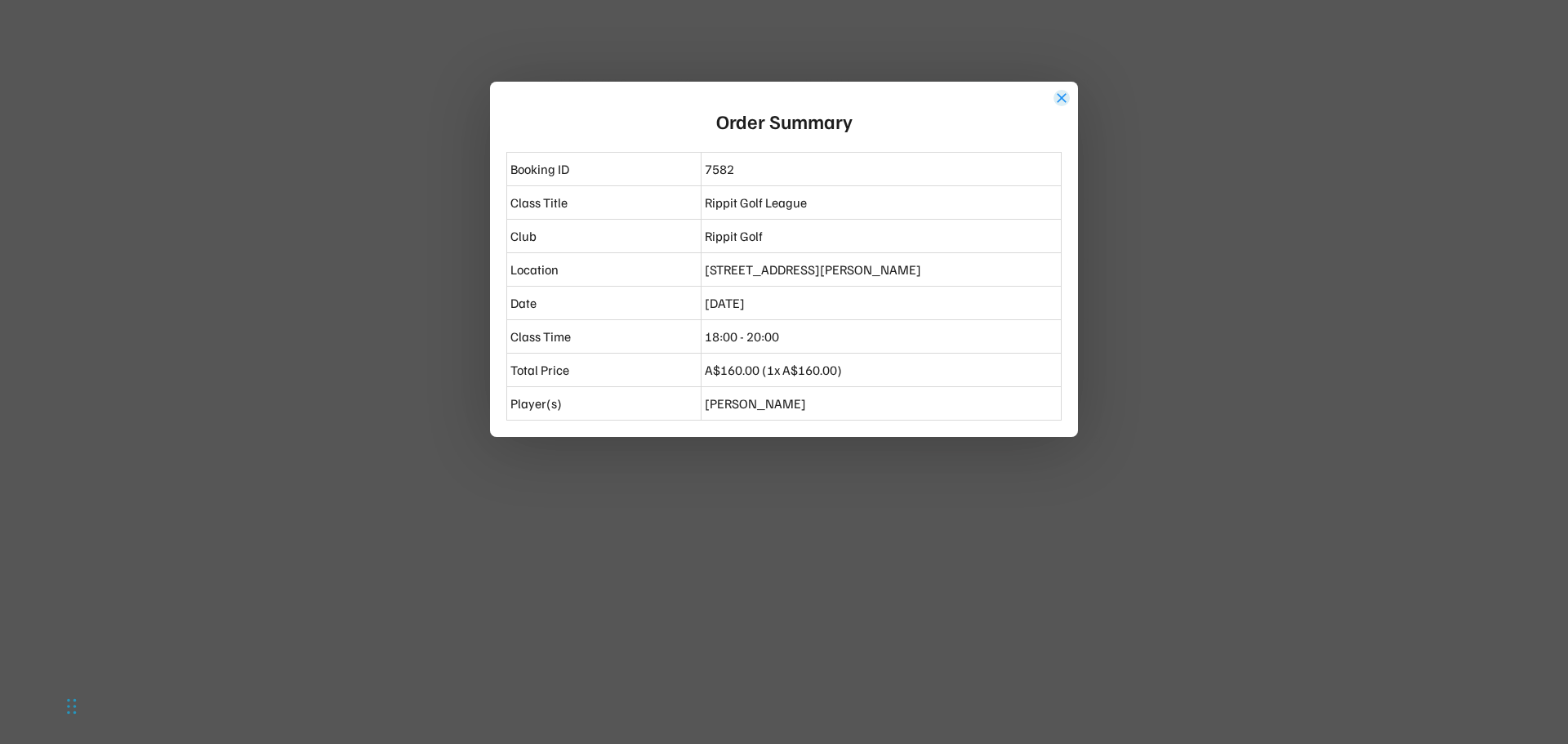
click at [1065, 102] on button "close" at bounding box center [1062, 98] width 17 height 17
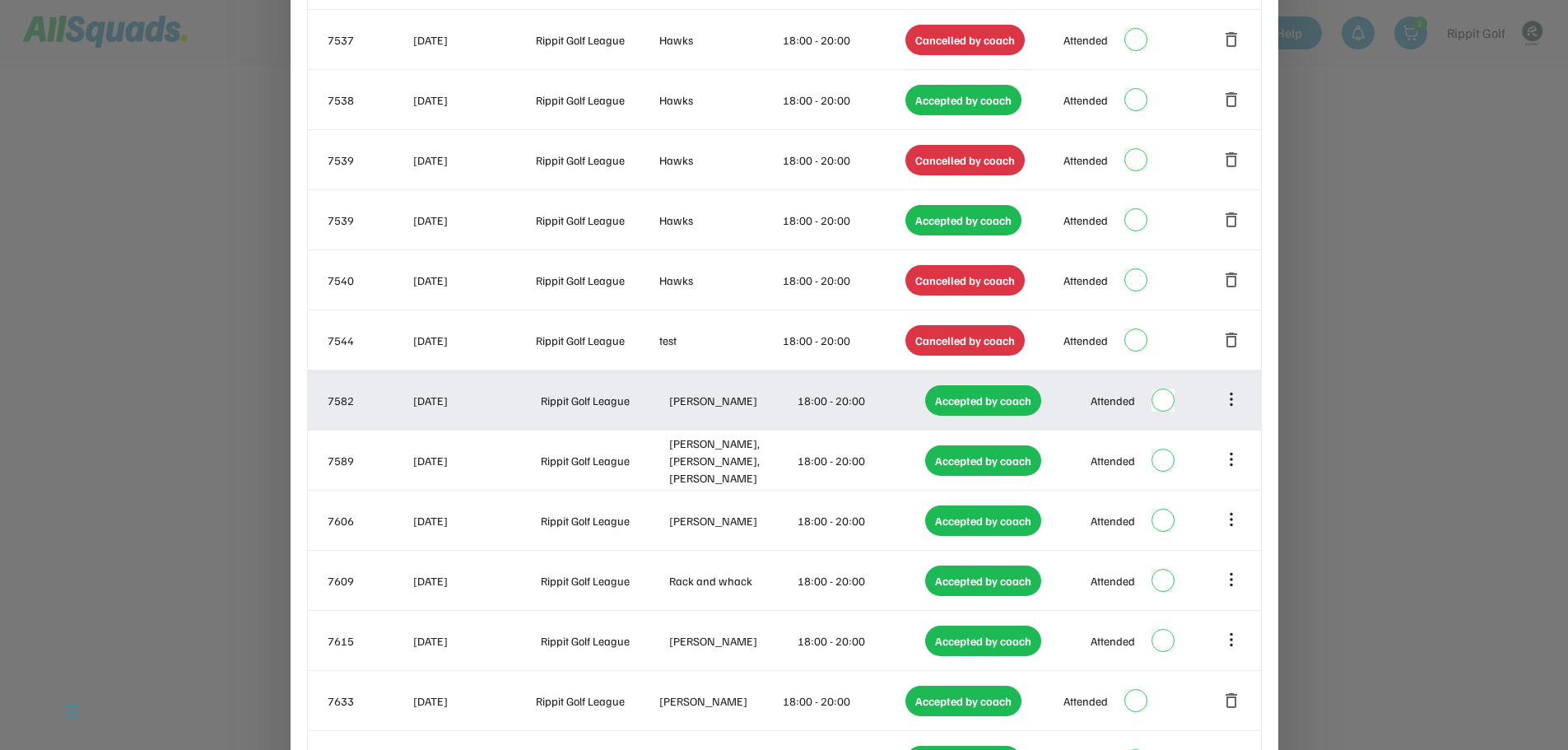
scroll to position [1235, 0]
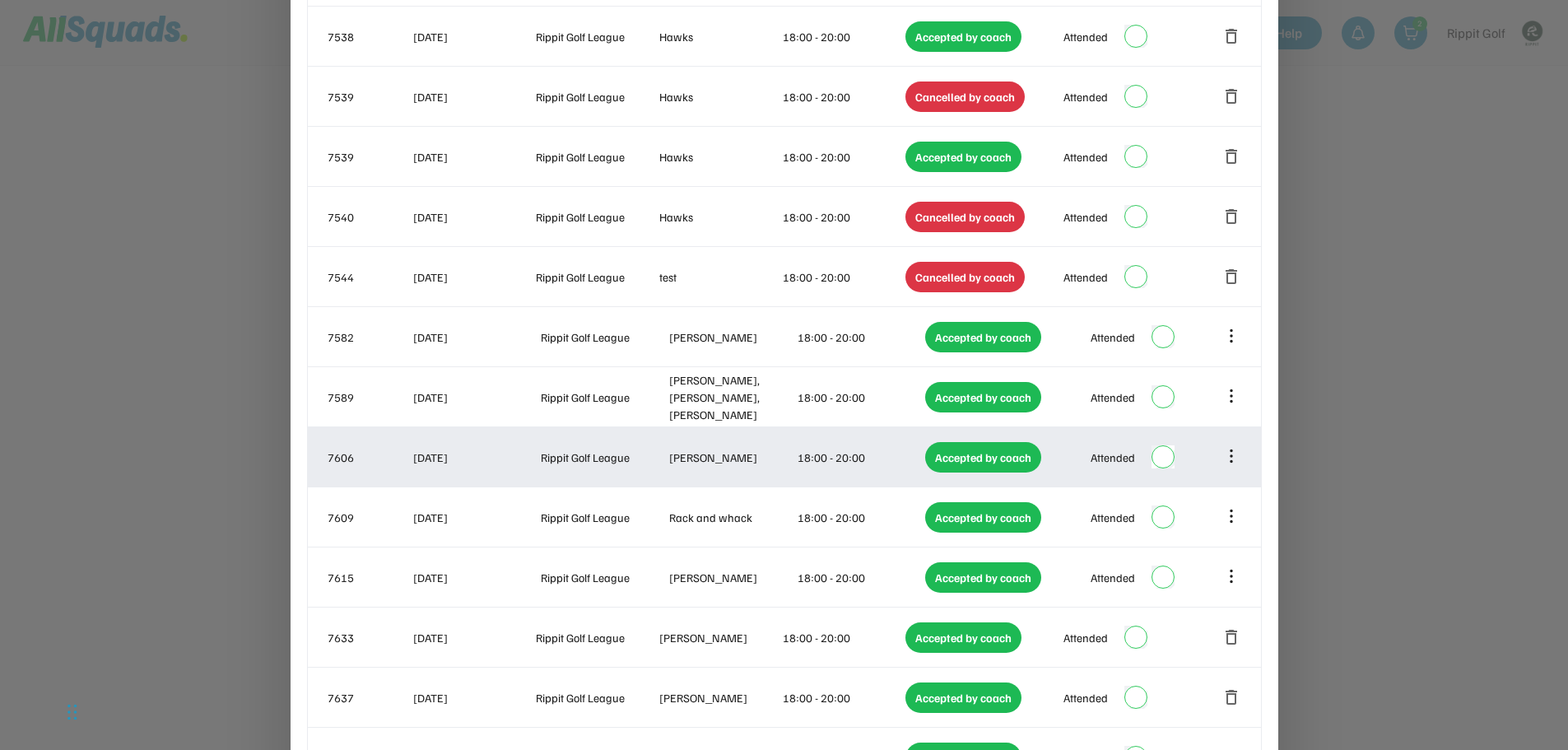
click at [1236, 450] on icon at bounding box center [1231, 455] width 18 height 18
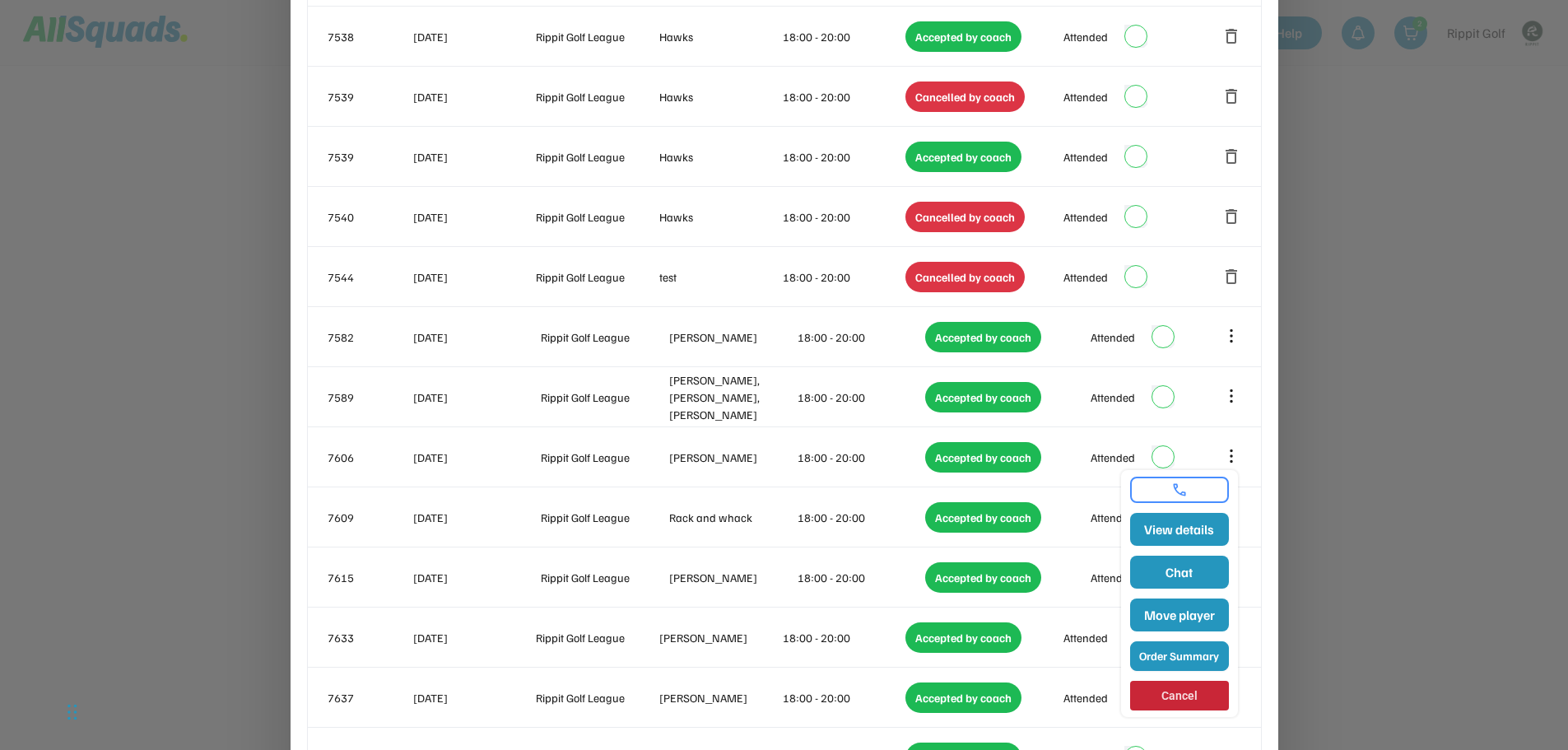
click at [1168, 654] on button "Order Summary" at bounding box center [1180, 656] width 99 height 30
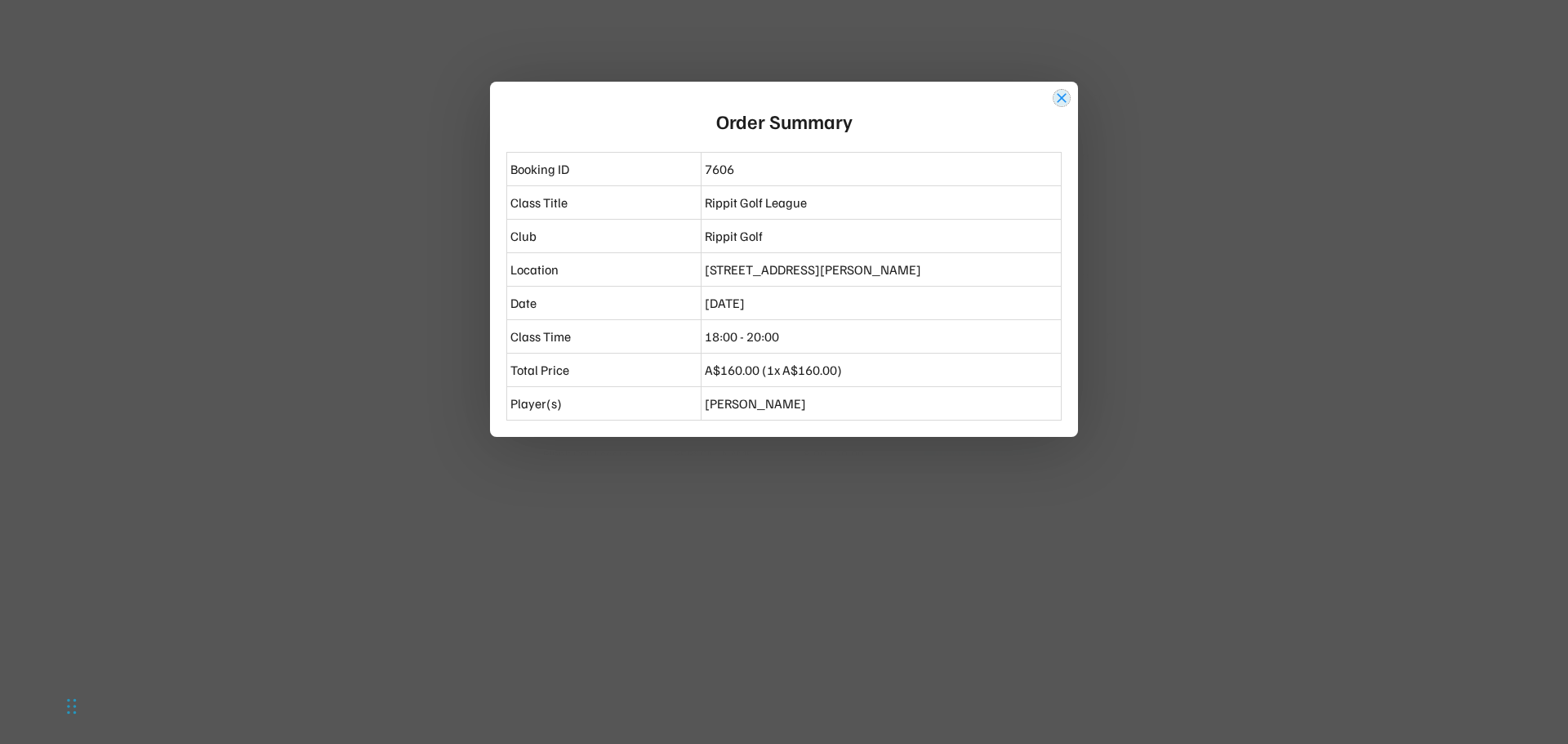
click at [1061, 93] on button "close" at bounding box center [1062, 98] width 17 height 17
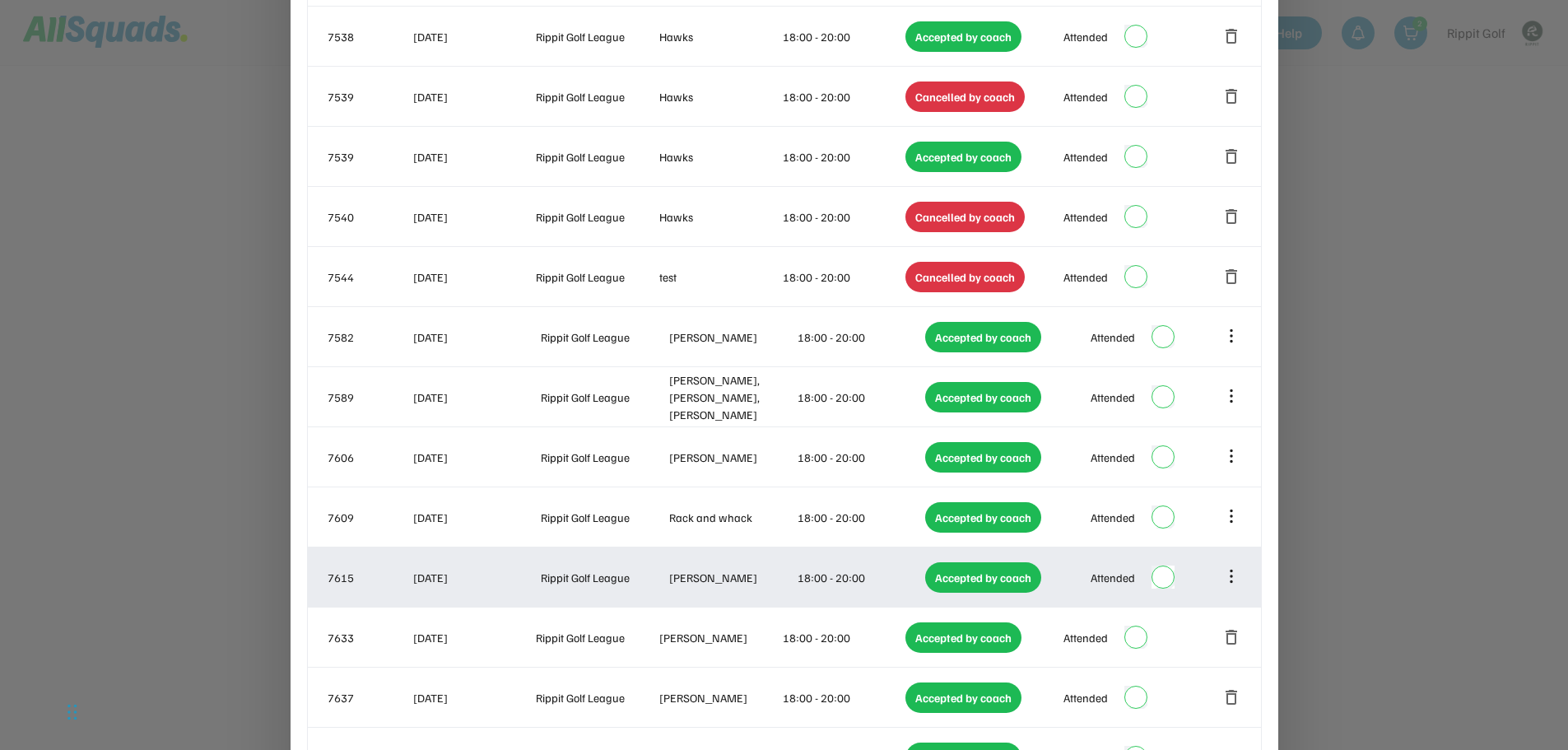
click at [1233, 570] on icon at bounding box center [1231, 576] width 18 height 18
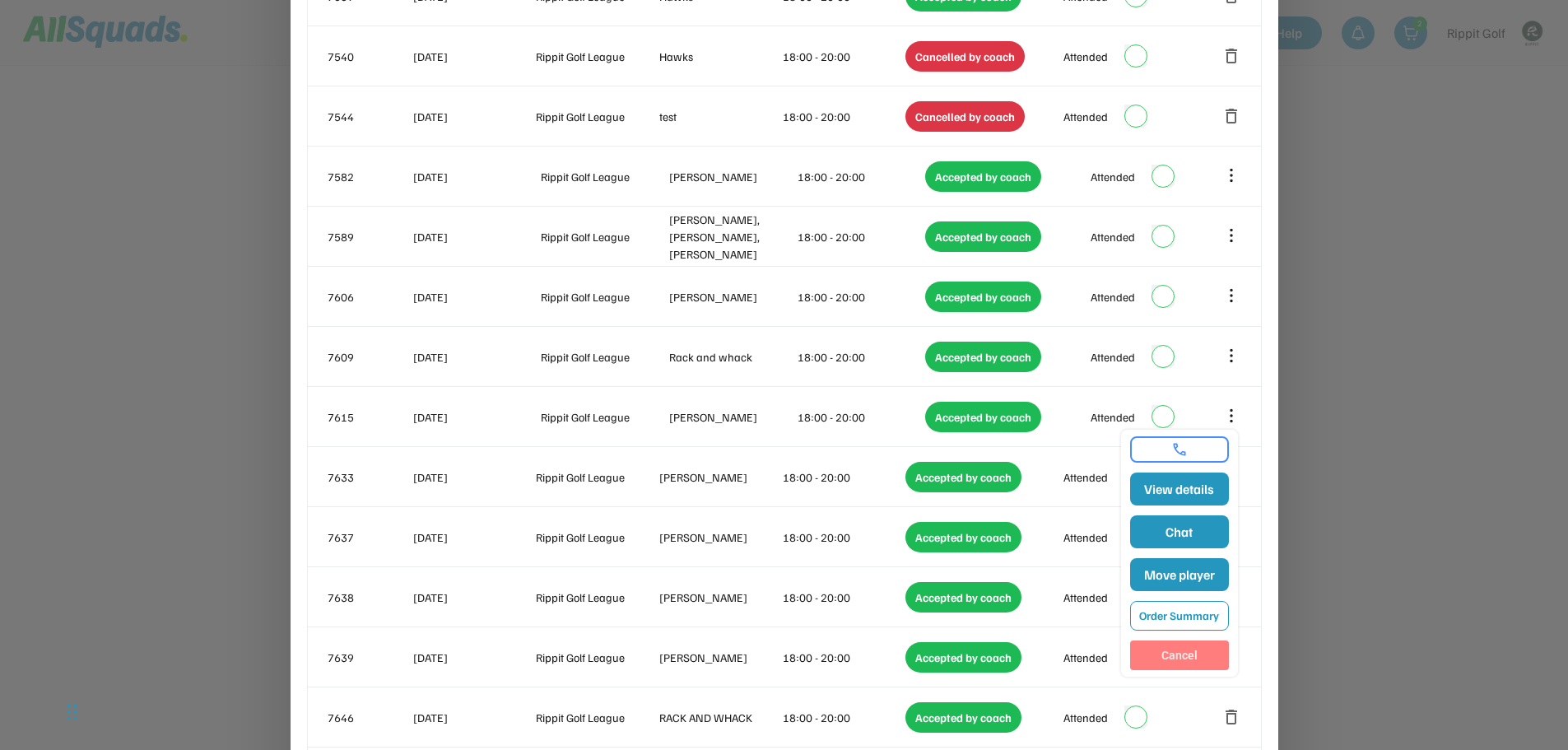
scroll to position [1400, 0]
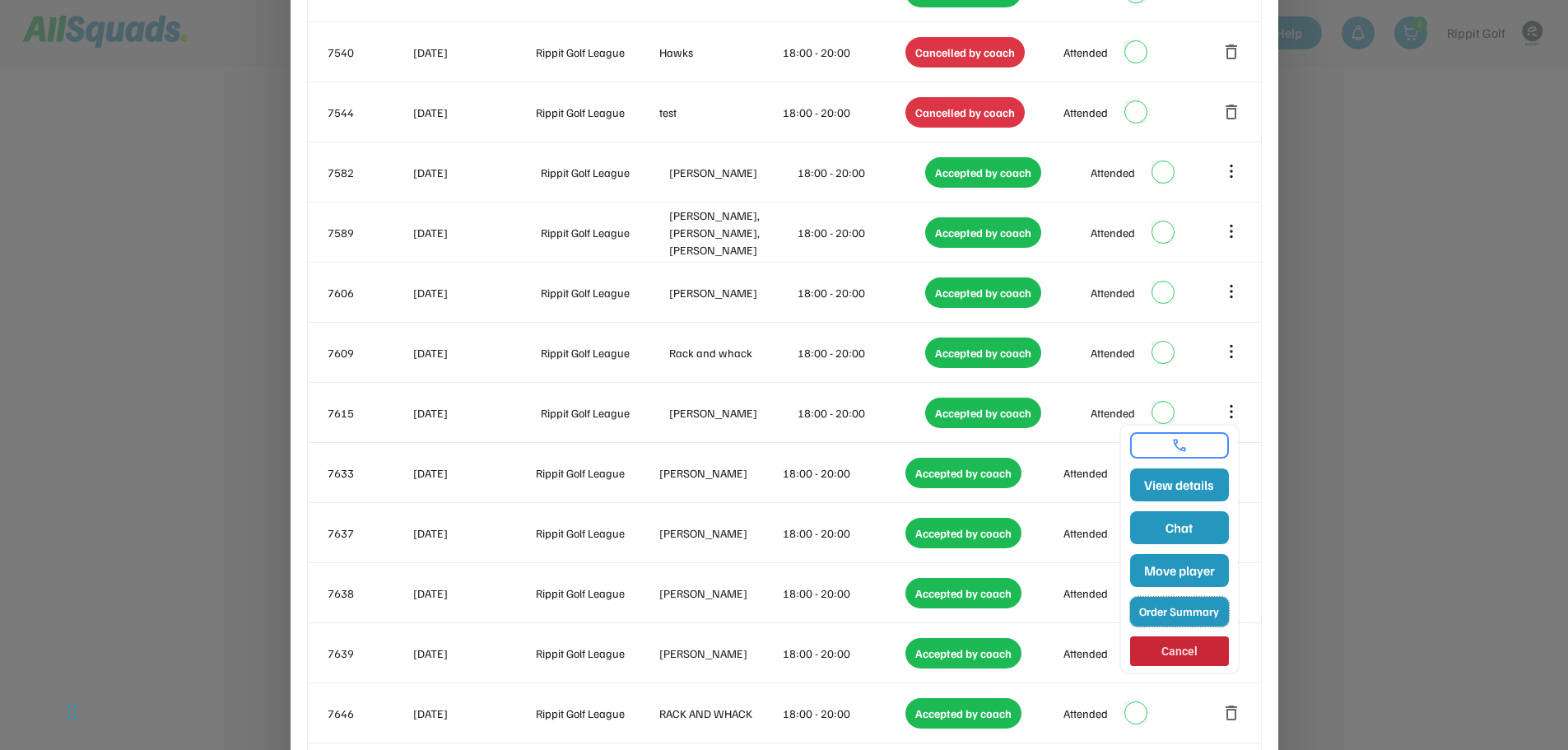
click at [1182, 620] on button "Order Summary" at bounding box center [1180, 611] width 99 height 30
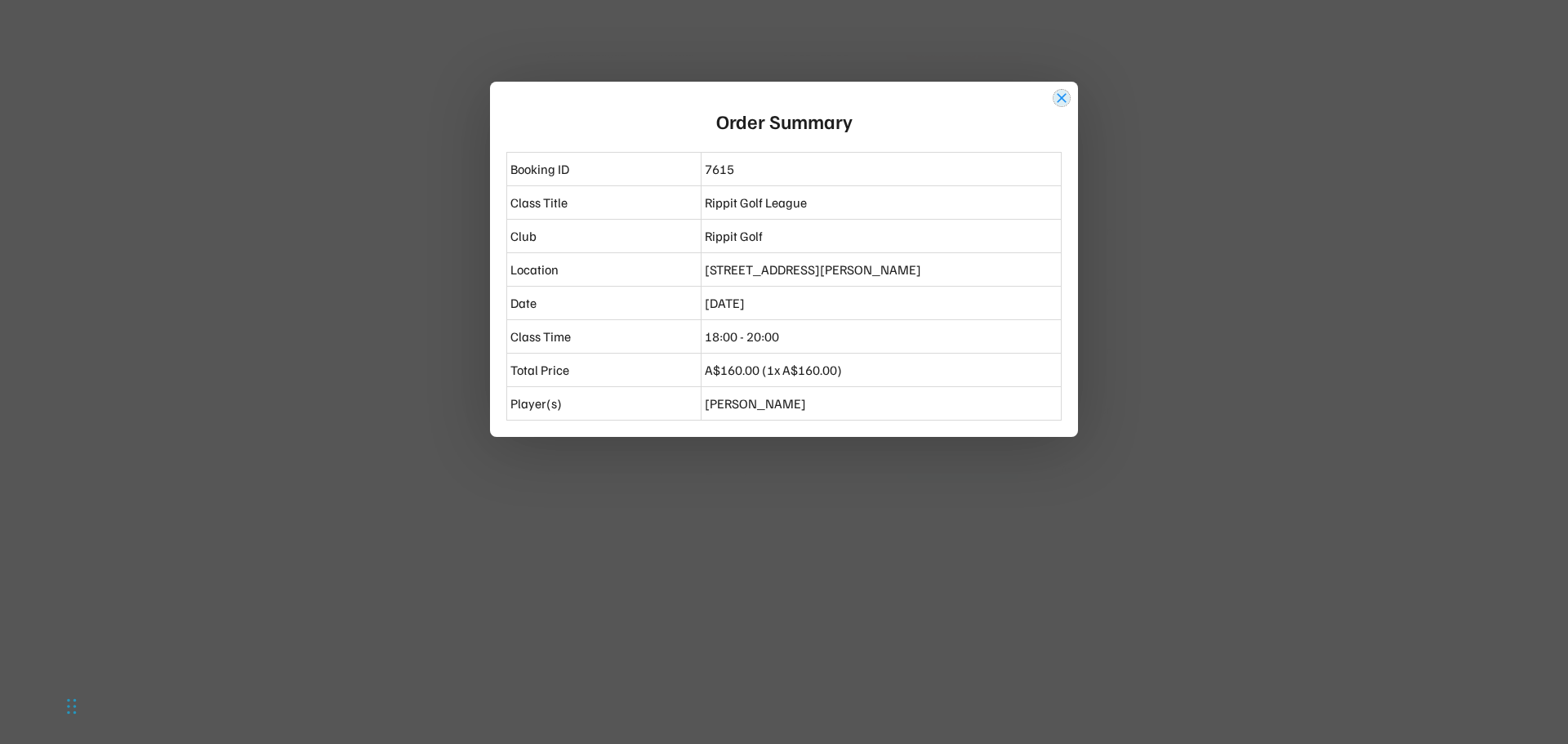
click at [1061, 97] on button "close" at bounding box center [1062, 98] width 17 height 17
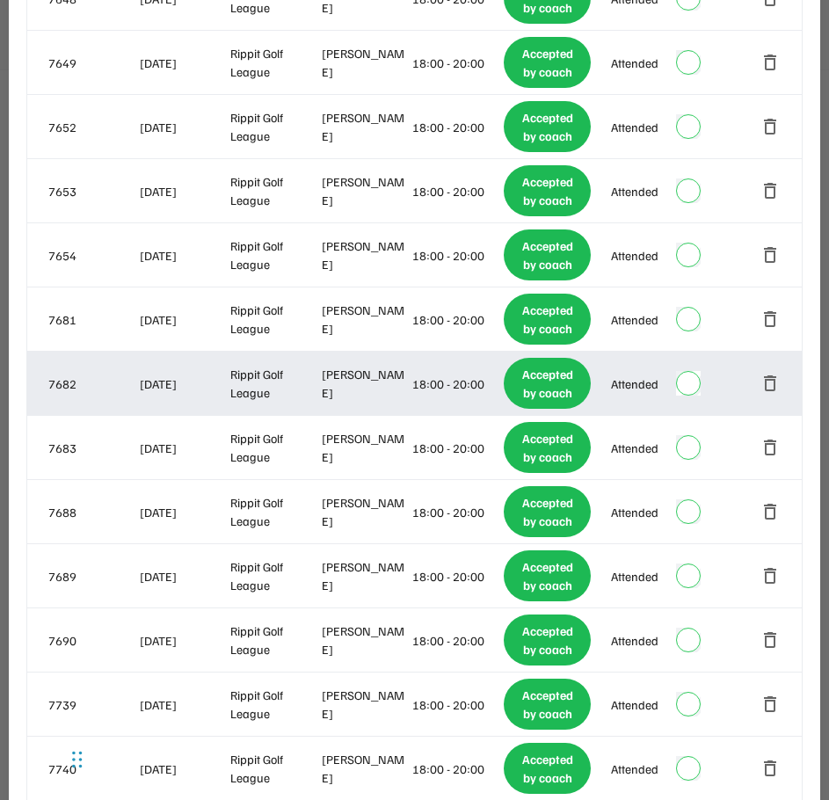
scroll to position [2462, 0]
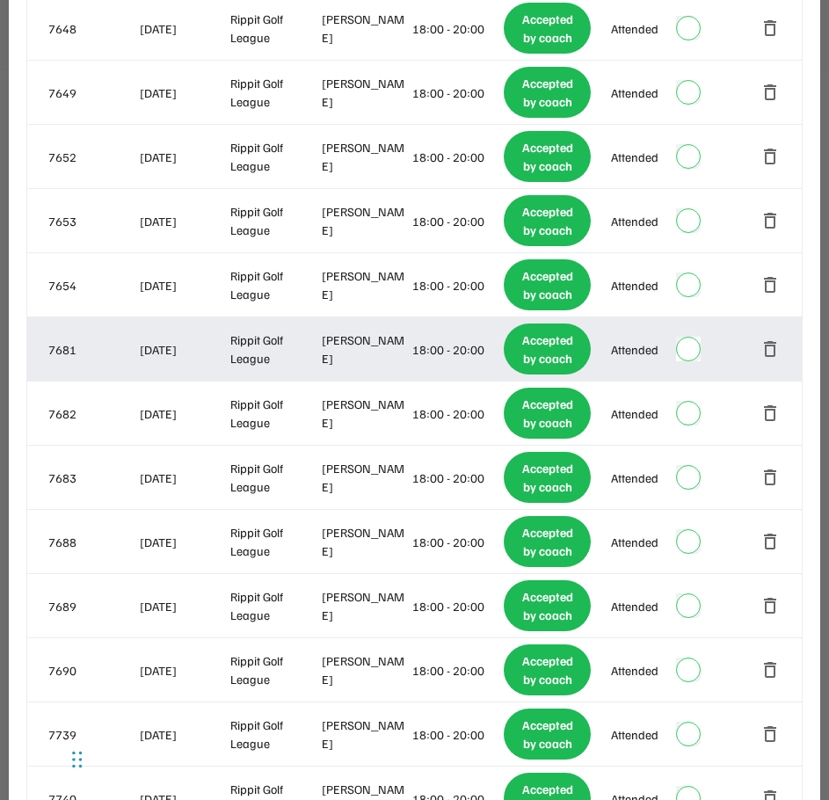
click at [296, 331] on div "Rippit Golf League" at bounding box center [274, 349] width 88 height 37
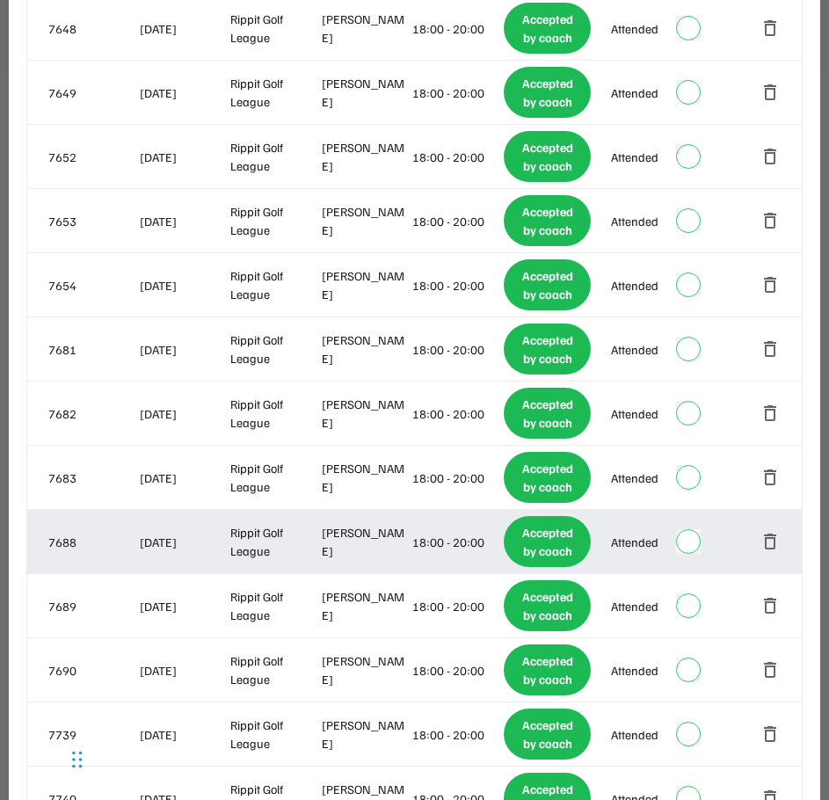
click at [373, 523] on div "[PERSON_NAME]" at bounding box center [366, 541] width 88 height 37
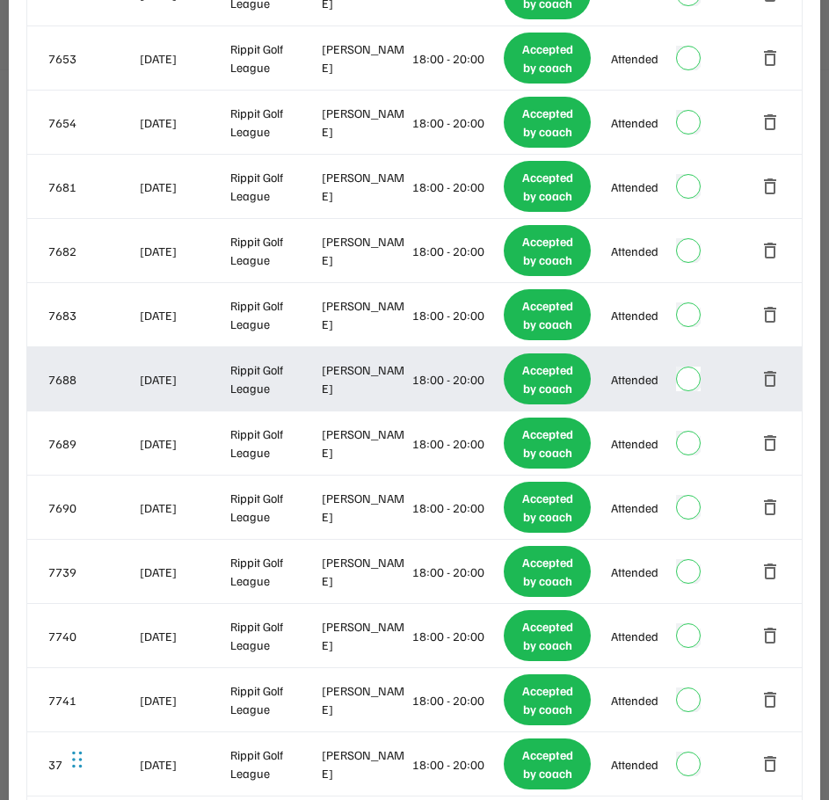
scroll to position [2638, 0]
